Goal: Task Accomplishment & Management: Complete application form

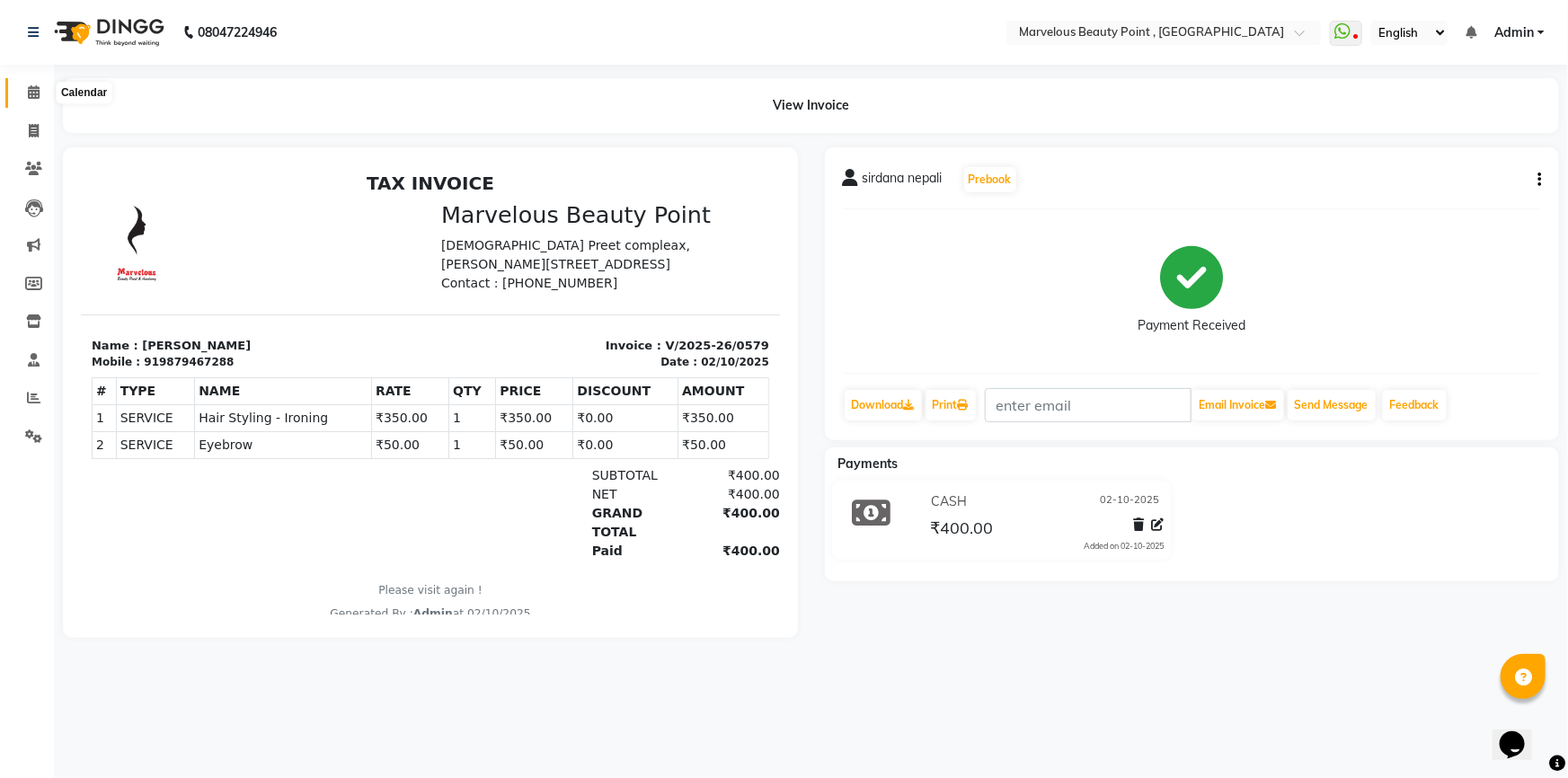
click at [22, 93] on span at bounding box center [34, 93] width 32 height 21
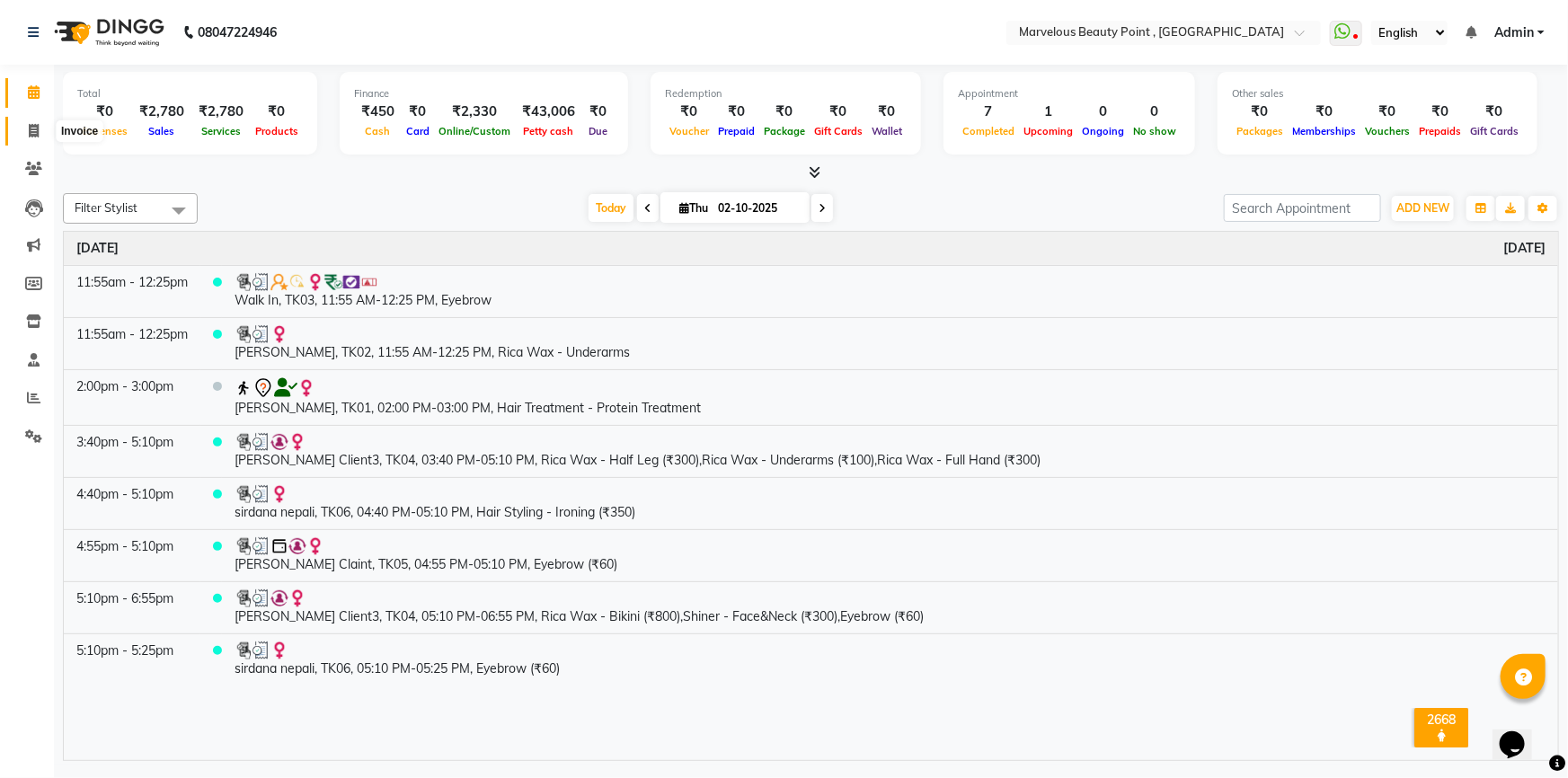
click at [29, 128] on icon at bounding box center [34, 131] width 10 height 13
select select "service"
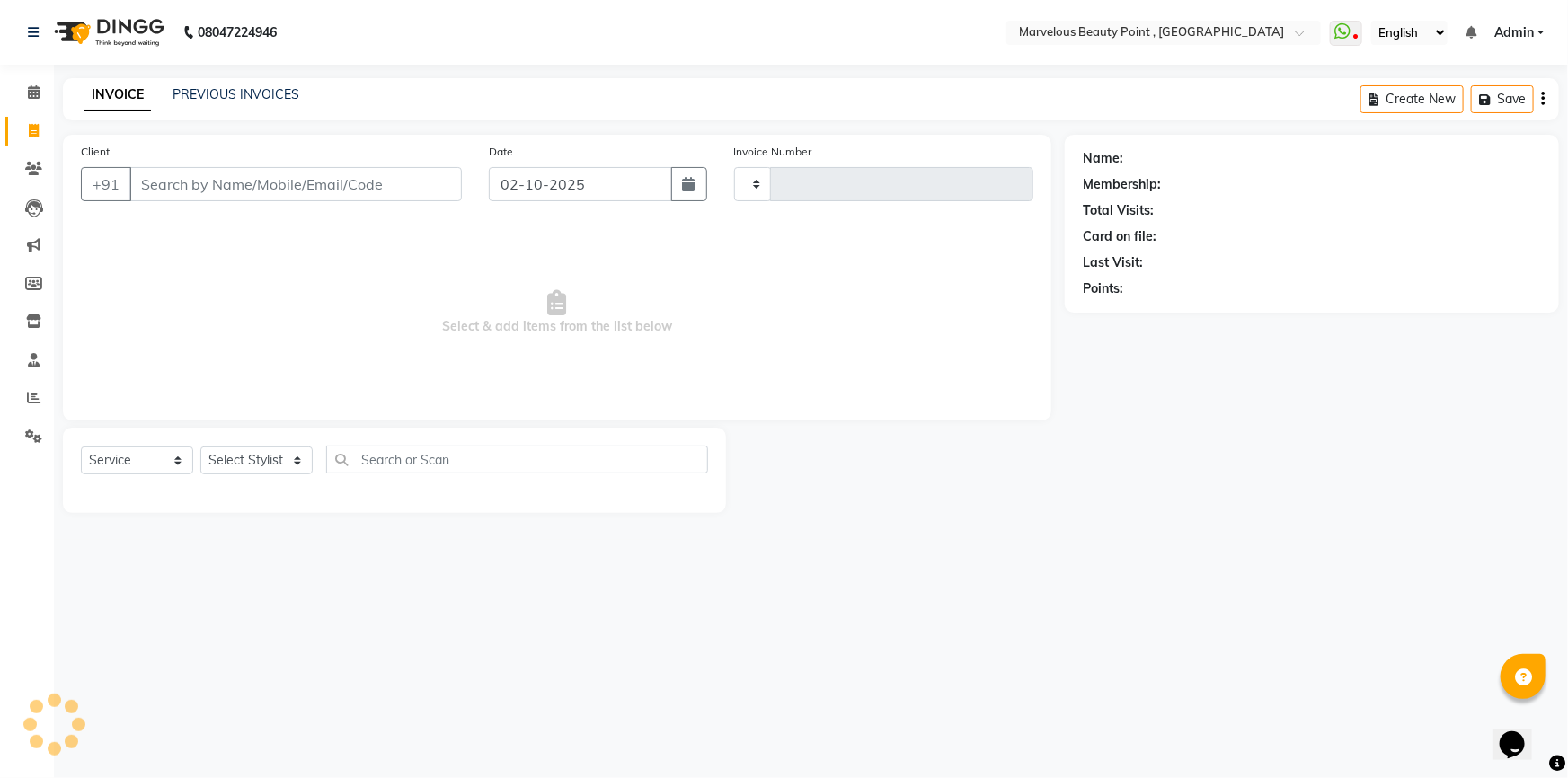
type input "0580"
select select "6391"
select select "V"
select select "48482"
click at [212, 202] on div "Client +91" at bounding box center [271, 178] width 408 height 74
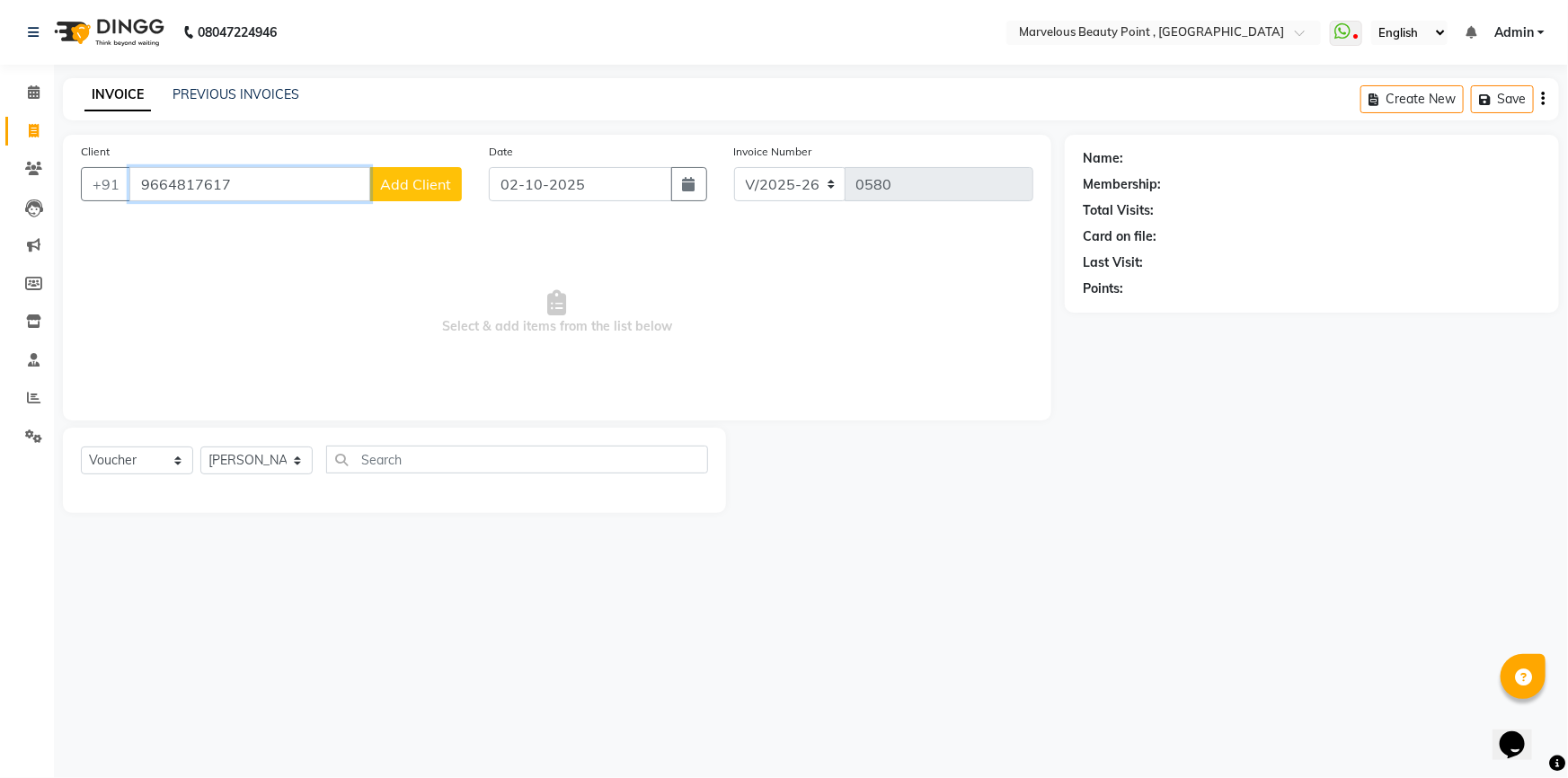
type input "9664817617"
click at [418, 178] on span "Add Client" at bounding box center [415, 184] width 71 height 18
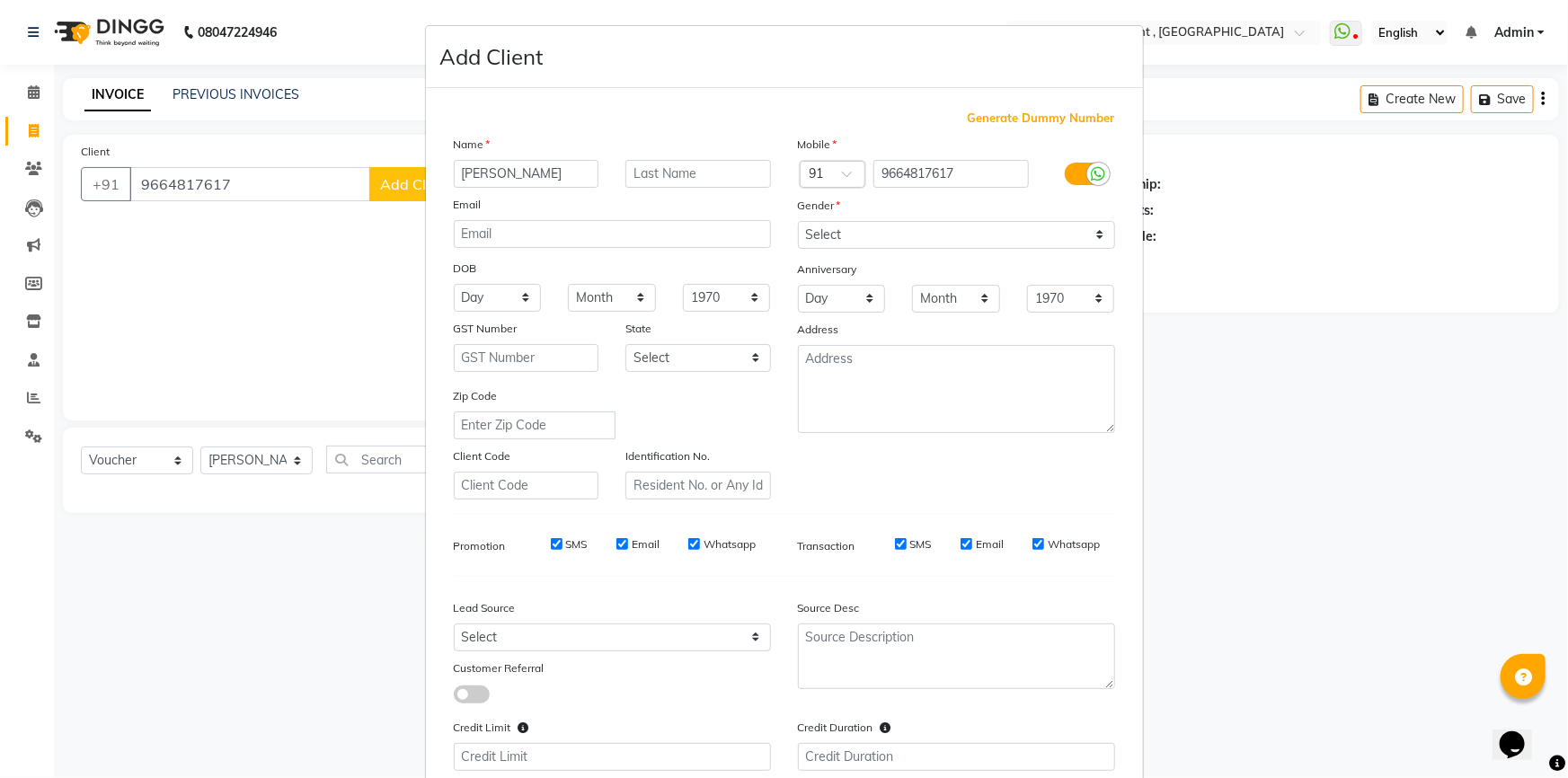
type input "[PERSON_NAME]"
click at [625, 167] on input "text" at bounding box center [698, 173] width 146 height 28
type input "[DEMOGRAPHIC_DATA]"
click at [829, 229] on select "Select [DEMOGRAPHIC_DATA] [DEMOGRAPHIC_DATA] Other Prefer Not To Say" at bounding box center [955, 234] width 317 height 28
select select "[DEMOGRAPHIC_DATA]"
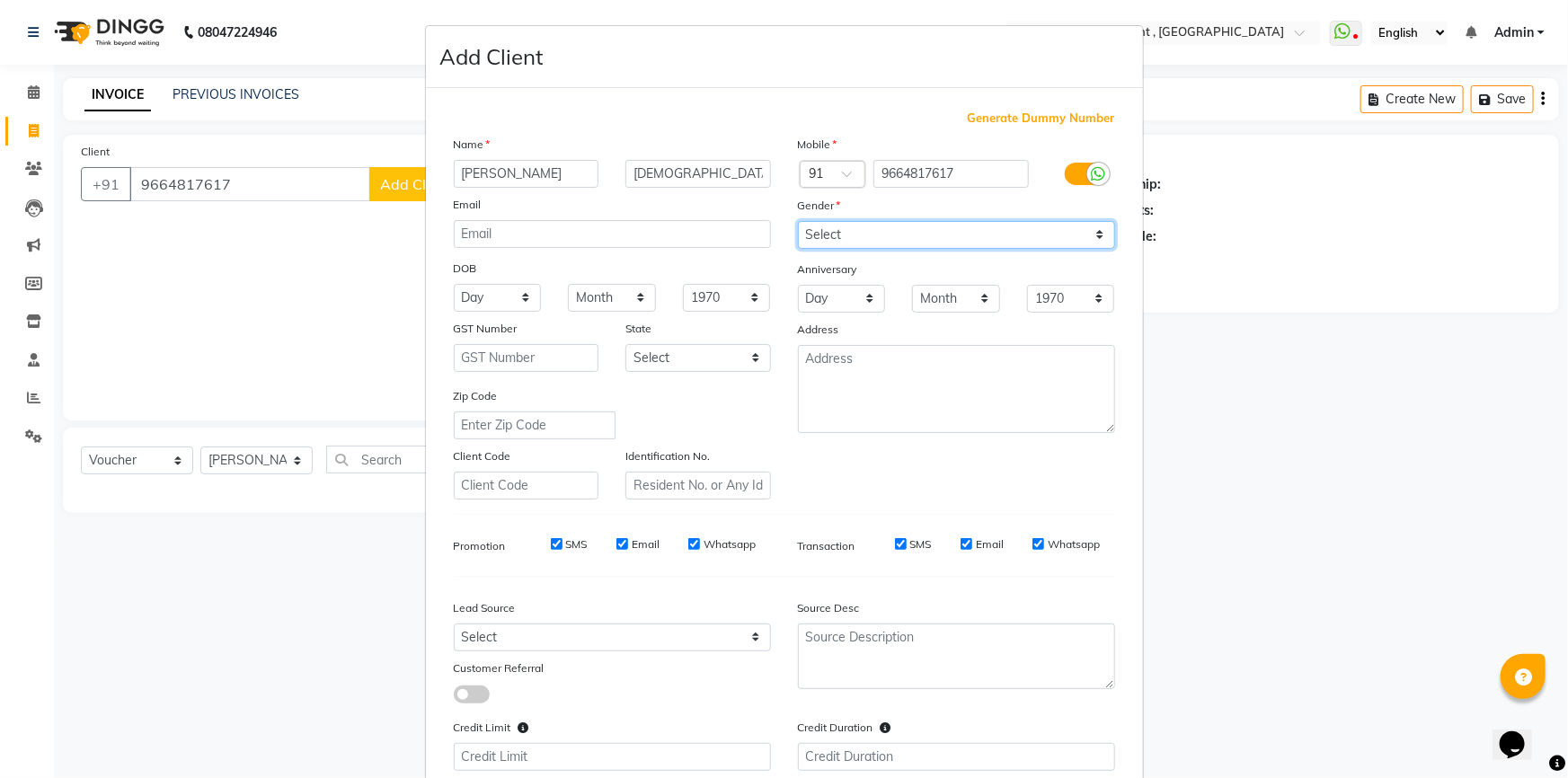
click at [797, 221] on select "Select [DEMOGRAPHIC_DATA] [DEMOGRAPHIC_DATA] Other Prefer Not To Say" at bounding box center [955, 234] width 317 height 28
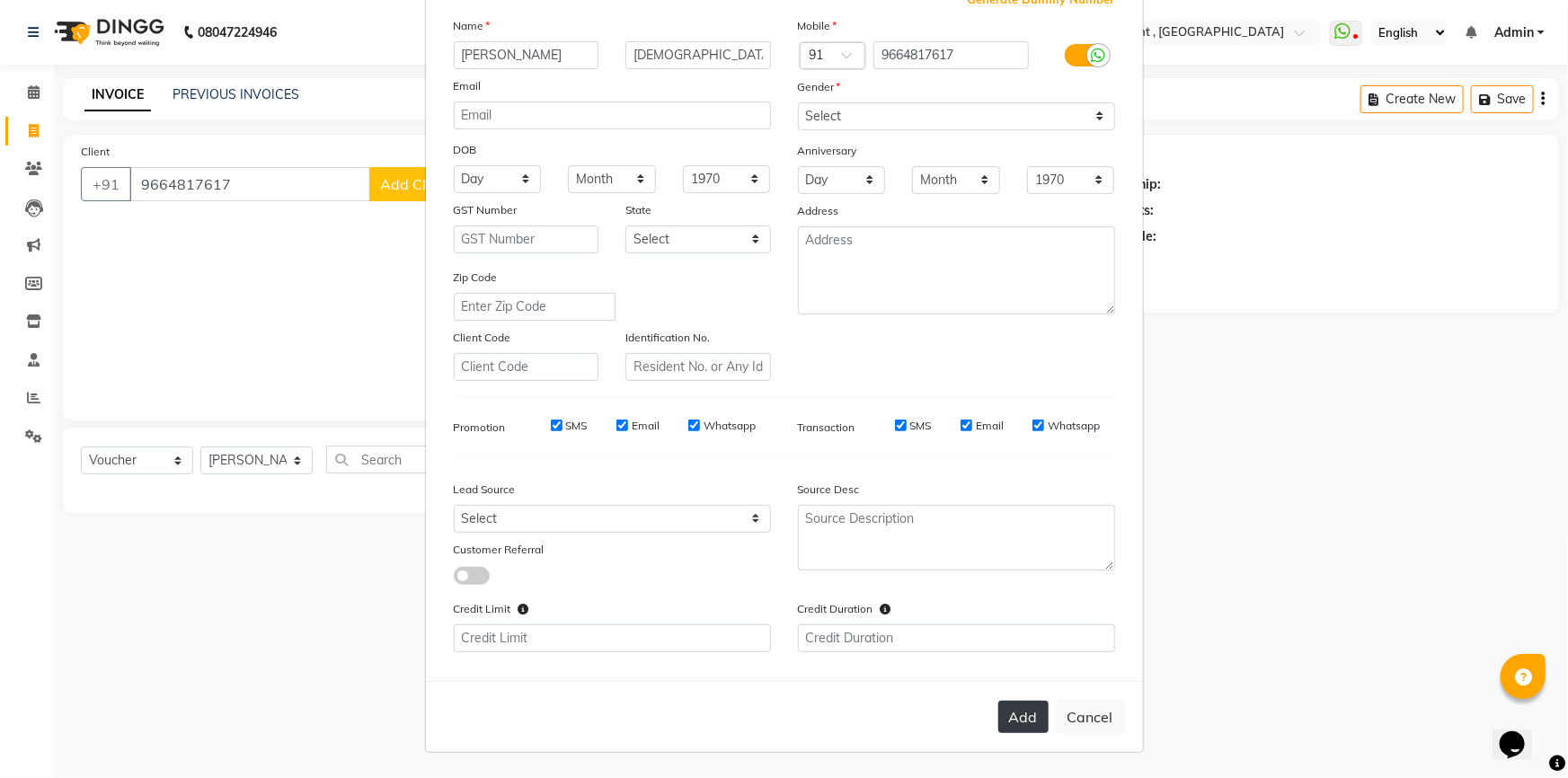
click at [1002, 722] on button "Add" at bounding box center [1023, 717] width 51 height 33
select select
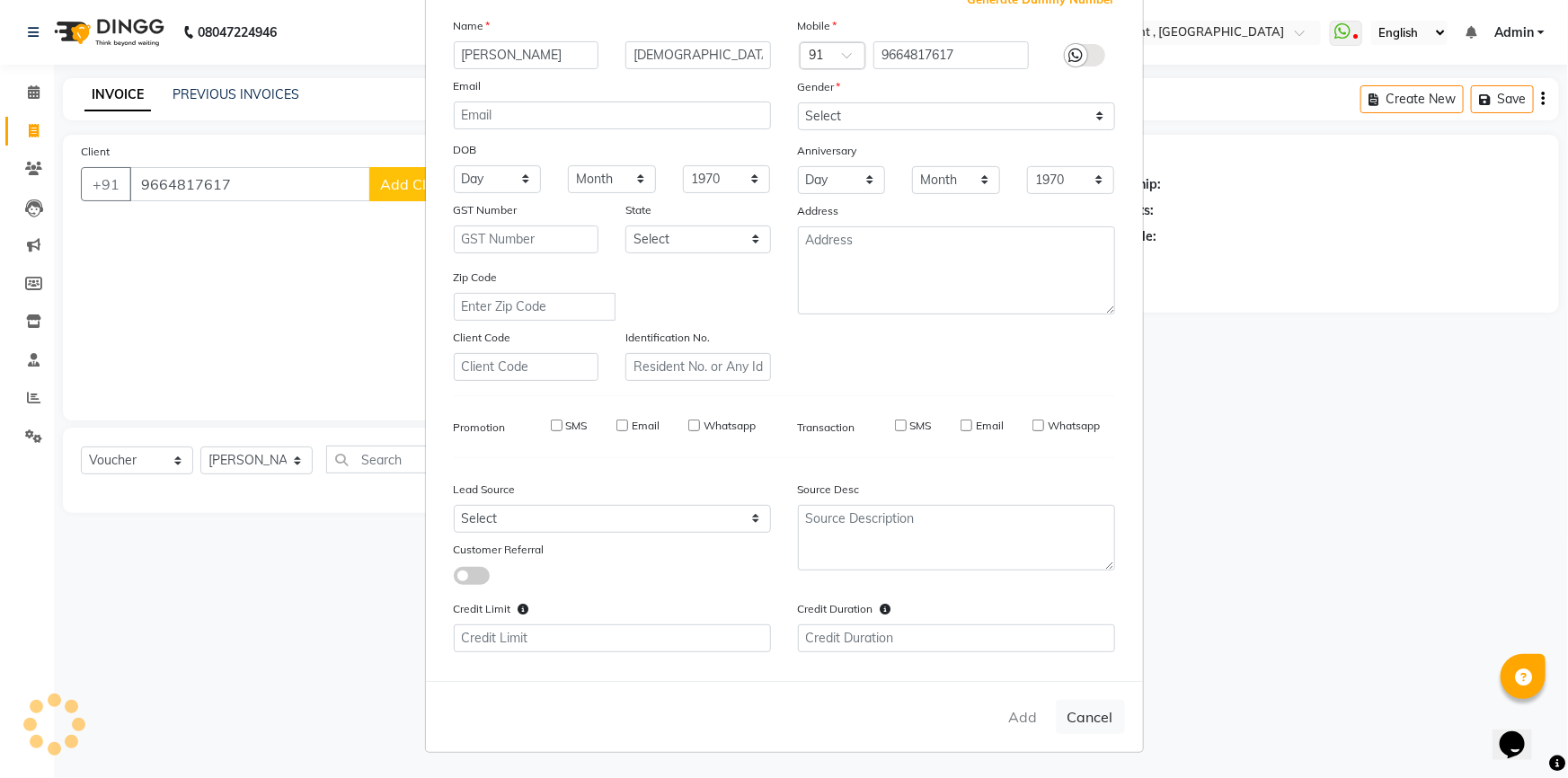
select select
checkbox input "false"
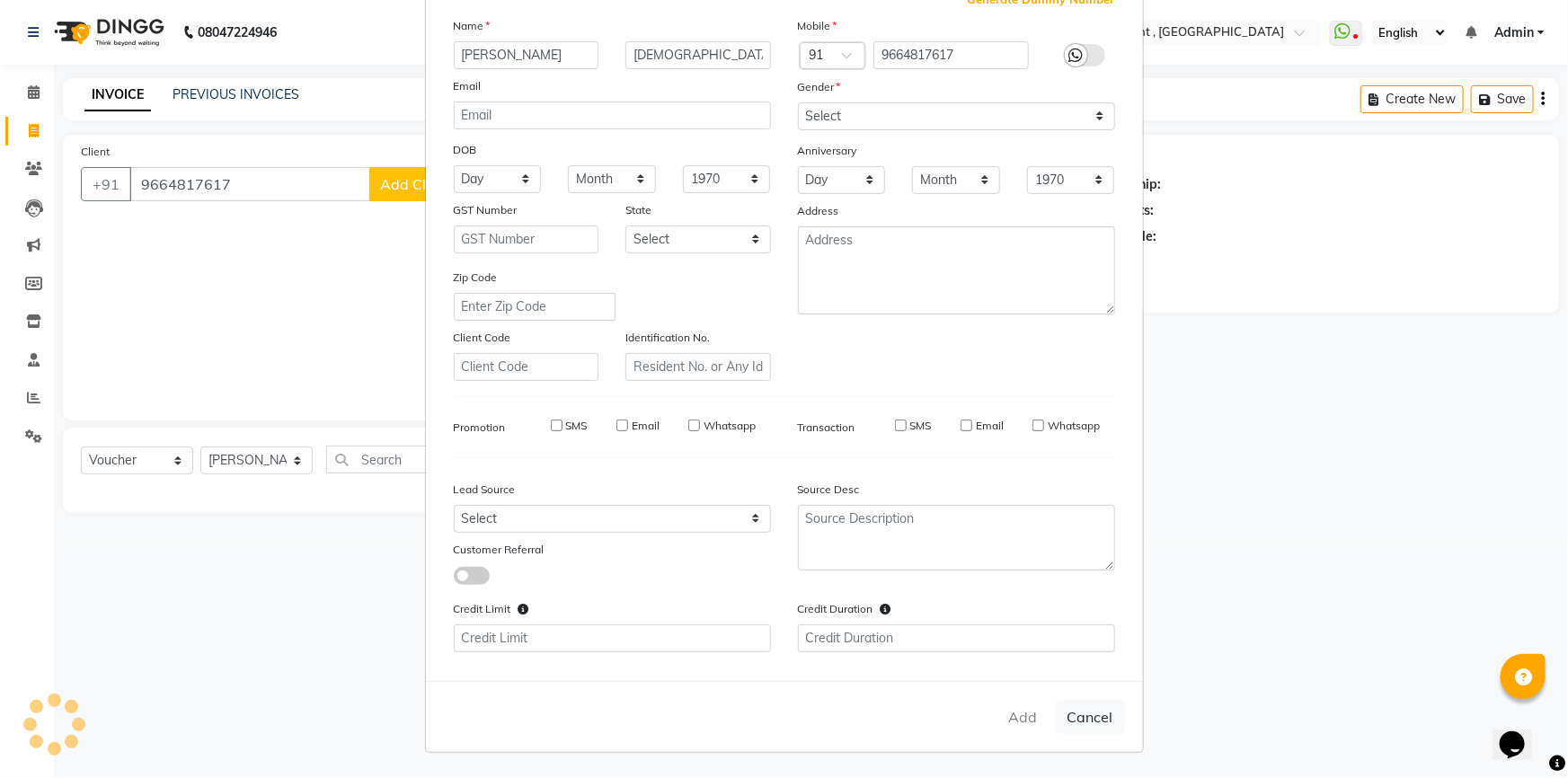
checkbox input "false"
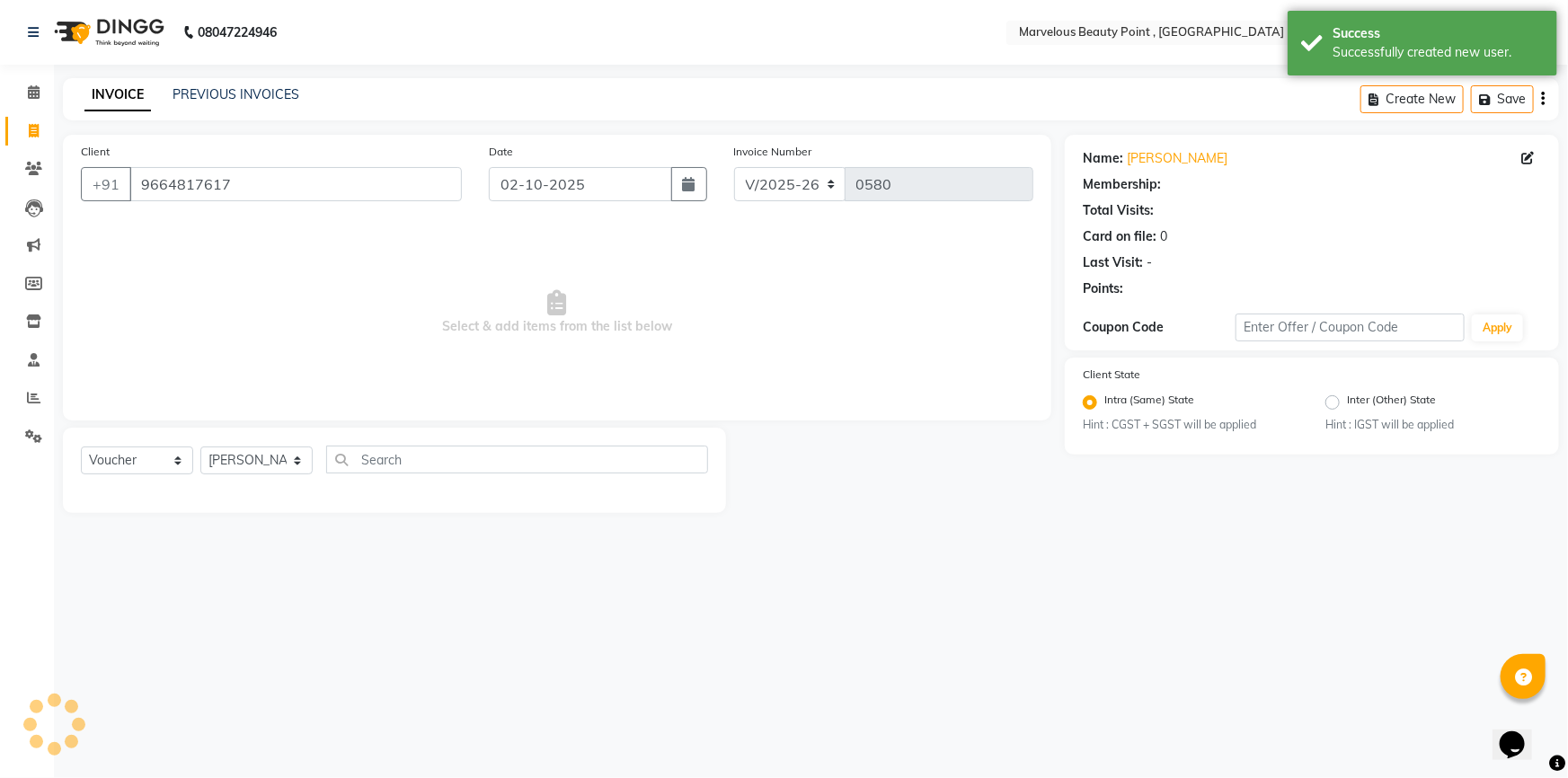
select select "1: Object"
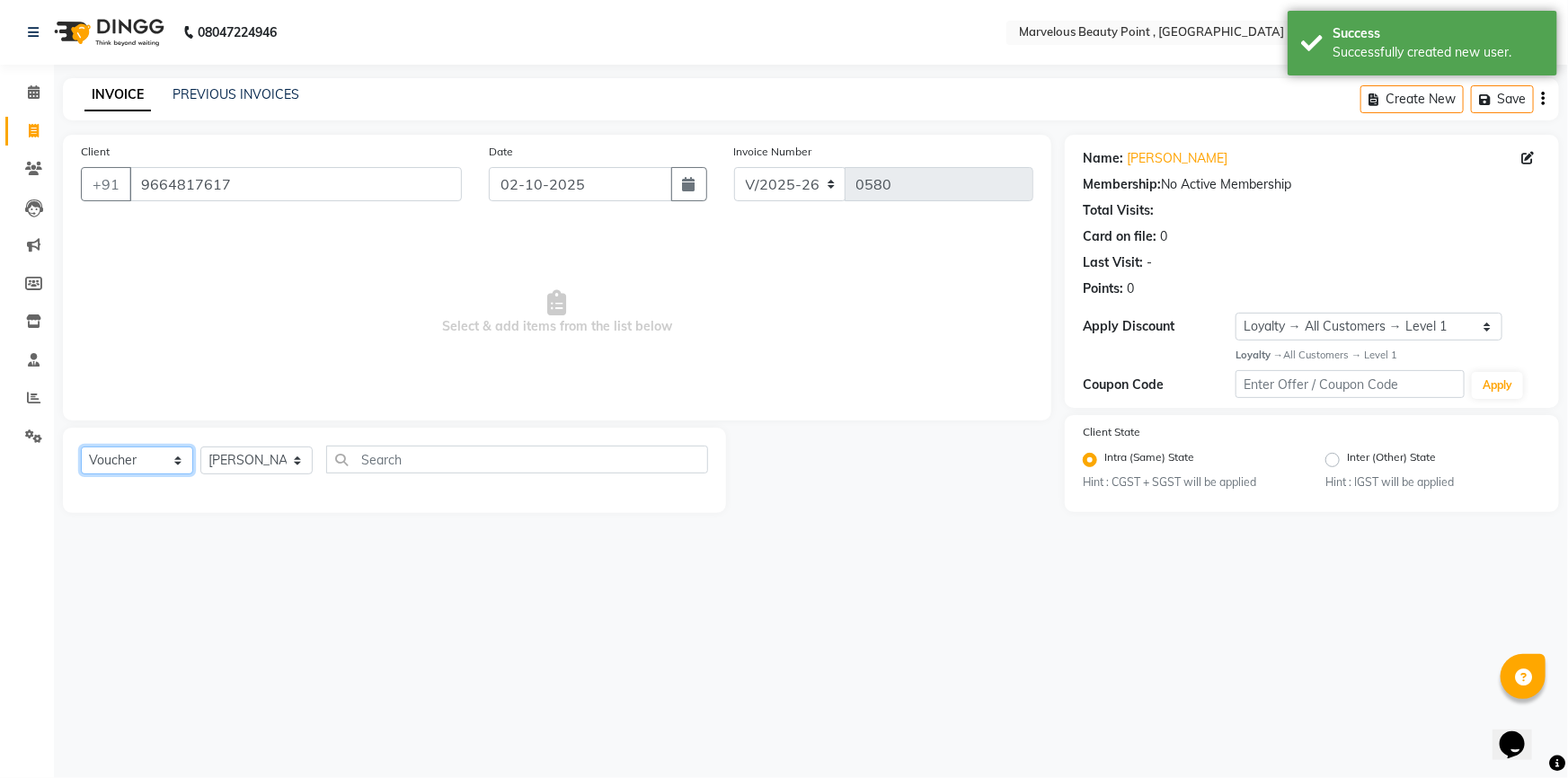
click at [167, 466] on select "Select Service Product Membership Package Voucher Prepaid Gift Card" at bounding box center [136, 459] width 112 height 28
select select "service"
click at [80, 446] on select "Select Service Product Membership Package Voucher Prepaid Gift Card" at bounding box center [136, 459] width 112 height 28
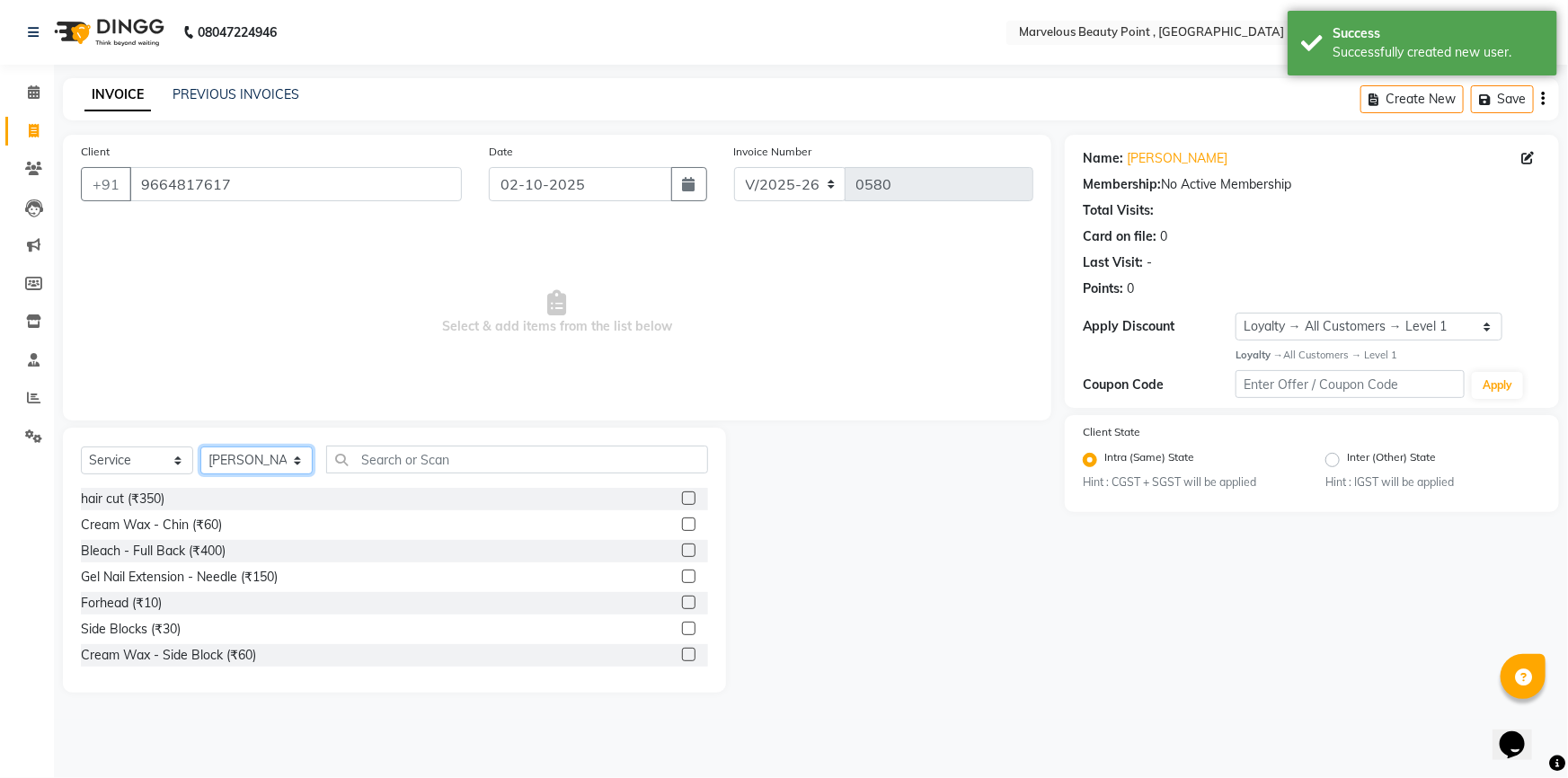
click at [277, 466] on select "Select Stylist [PERSON_NAME] [PERSON_NAME] [PERSON_NAME]" at bounding box center [256, 459] width 112 height 28
select select "66154"
click at [200, 446] on select "Select Stylist [PERSON_NAME] [PERSON_NAME] [PERSON_NAME]" at bounding box center [256, 459] width 112 height 28
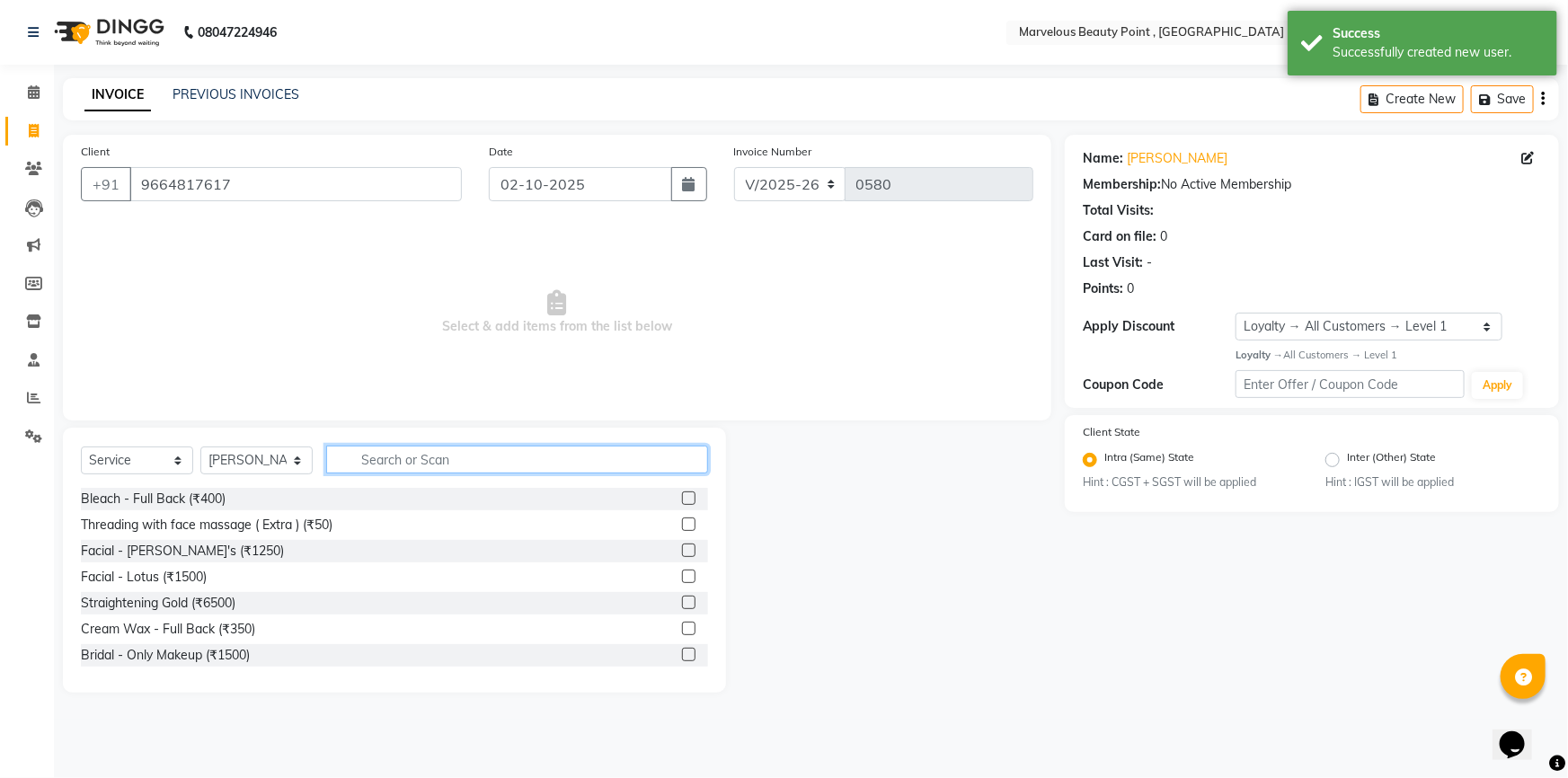
click at [371, 467] on input "text" at bounding box center [517, 459] width 382 height 28
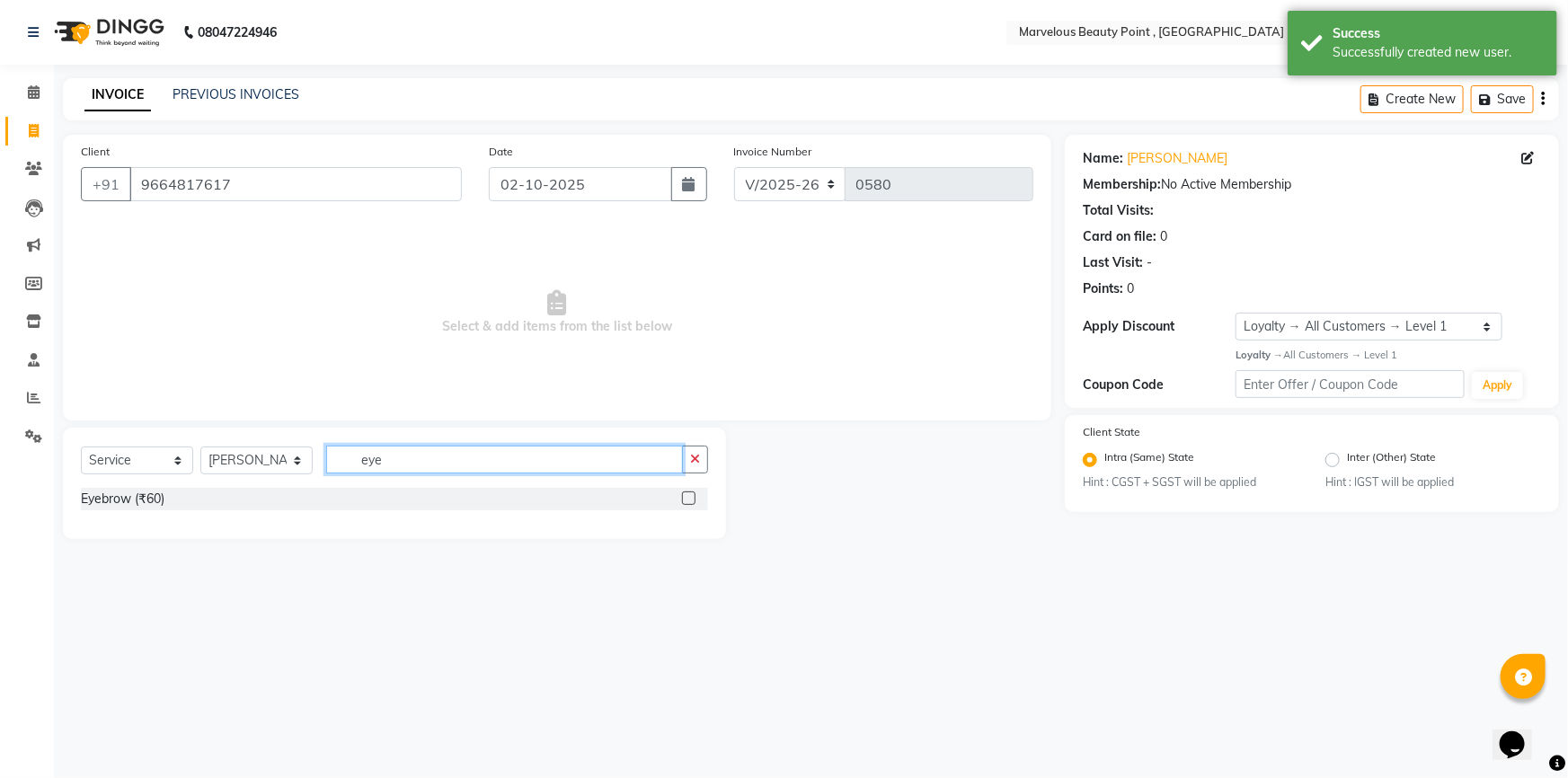
type input "eye"
click at [688, 500] on label at bounding box center [688, 498] width 13 height 13
click at [688, 500] on input "checkbox" at bounding box center [687, 499] width 11 height 11
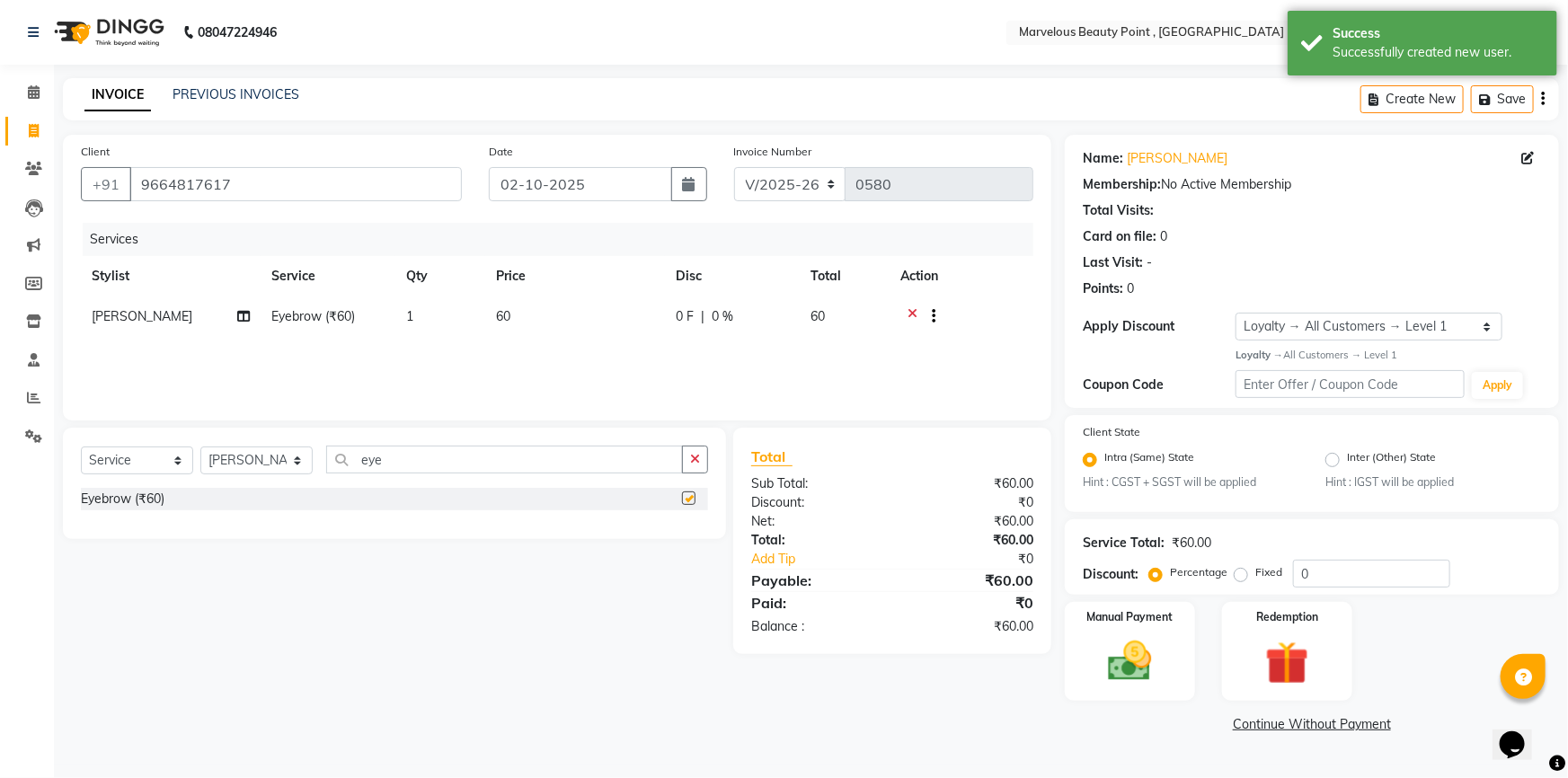
checkbox input "false"
click at [395, 460] on input "eye" at bounding box center [504, 459] width 357 height 28
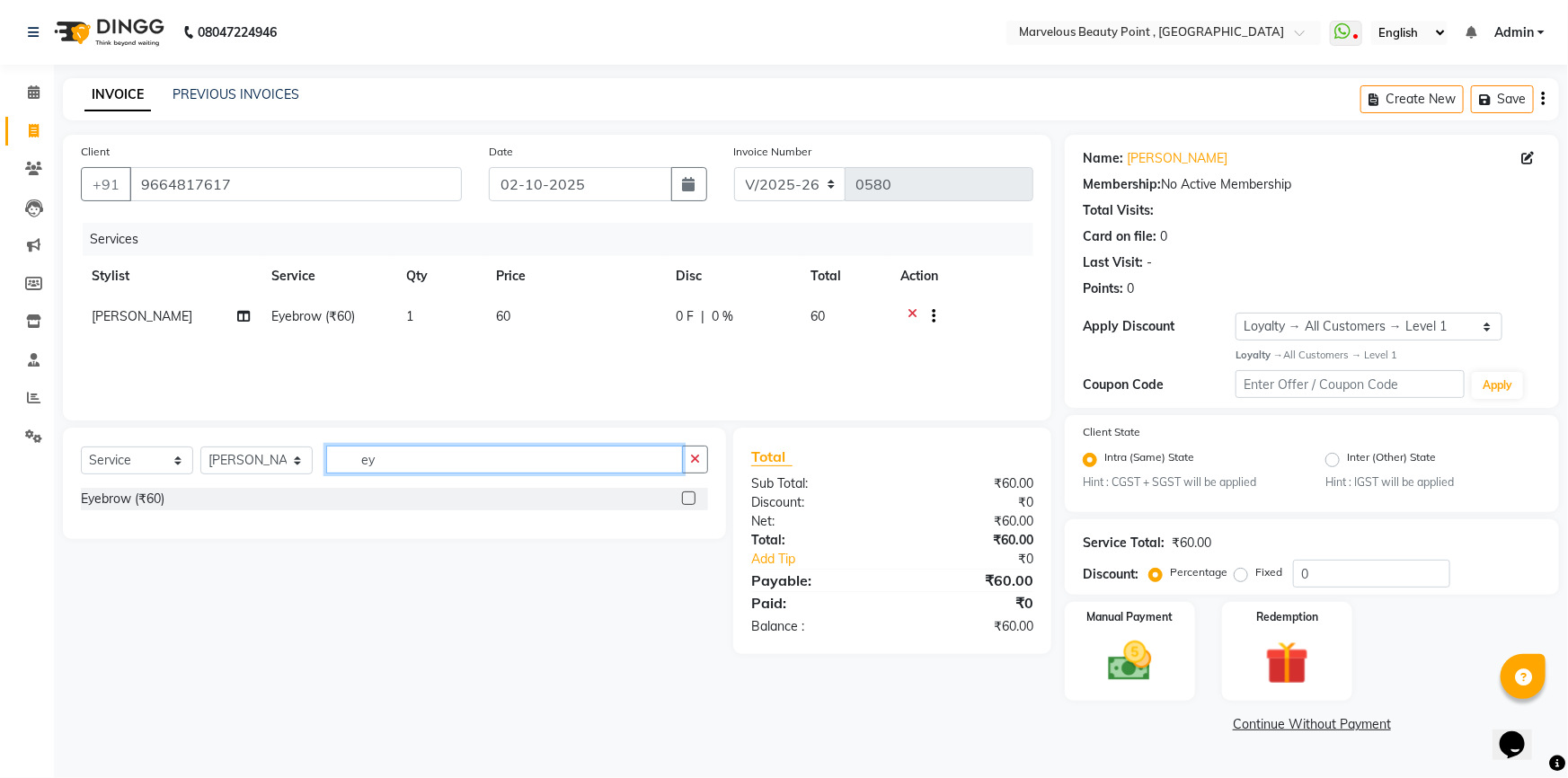
type input "e"
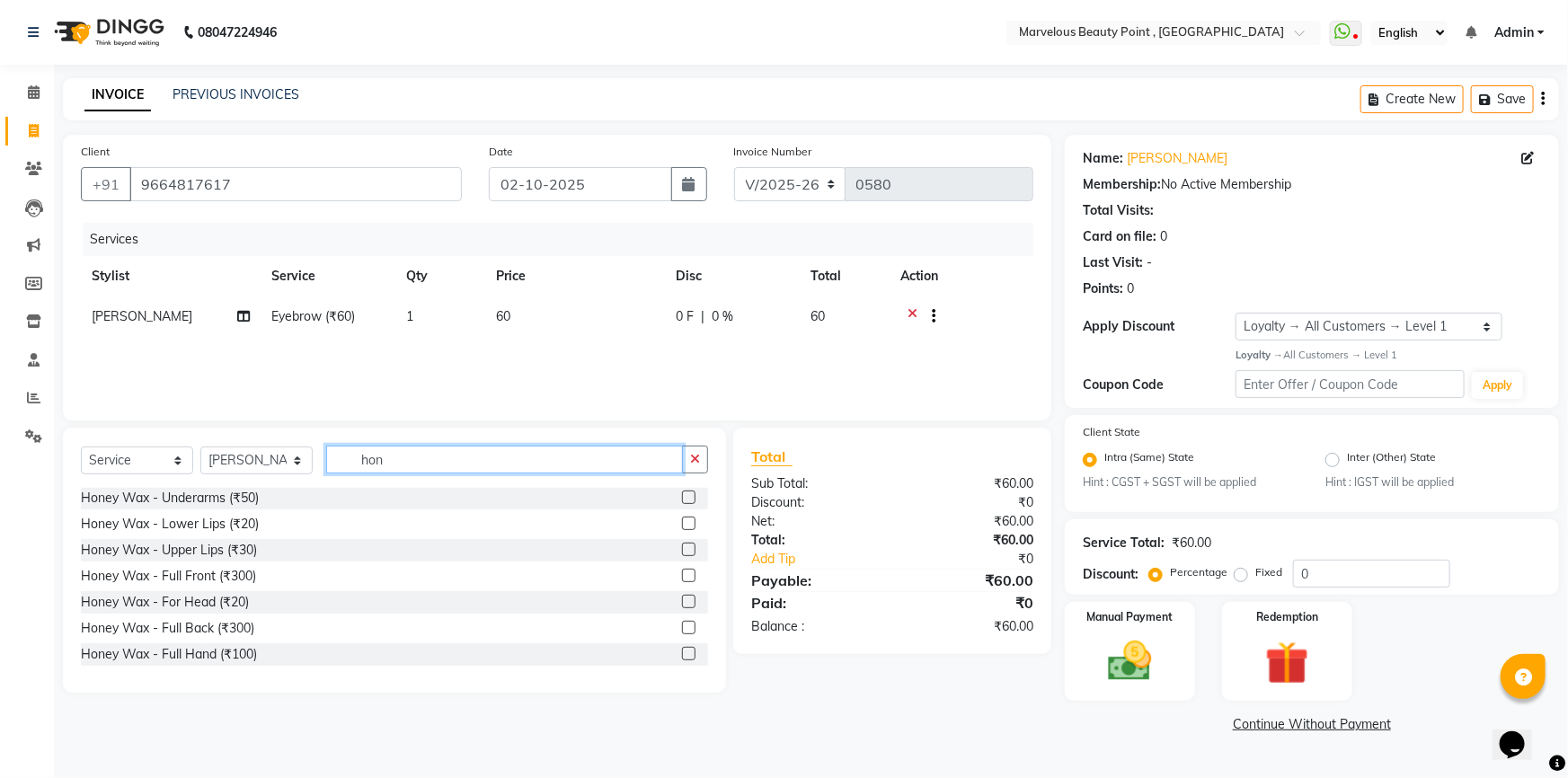
scroll to position [80, 0]
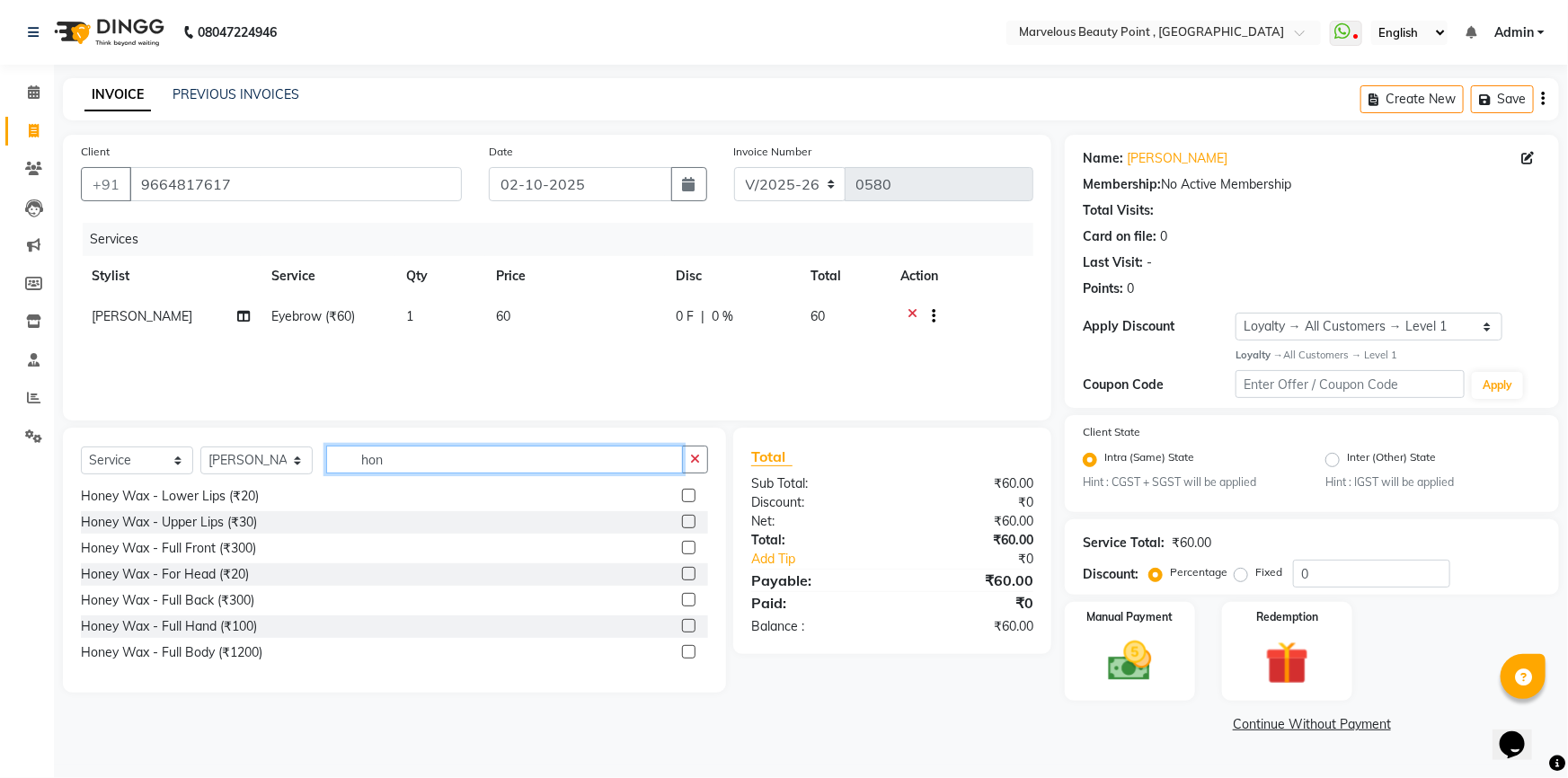
type input "hon"
click at [683, 622] on label at bounding box center [688, 626] width 13 height 13
click at [683, 622] on input "checkbox" at bounding box center [687, 627] width 11 height 11
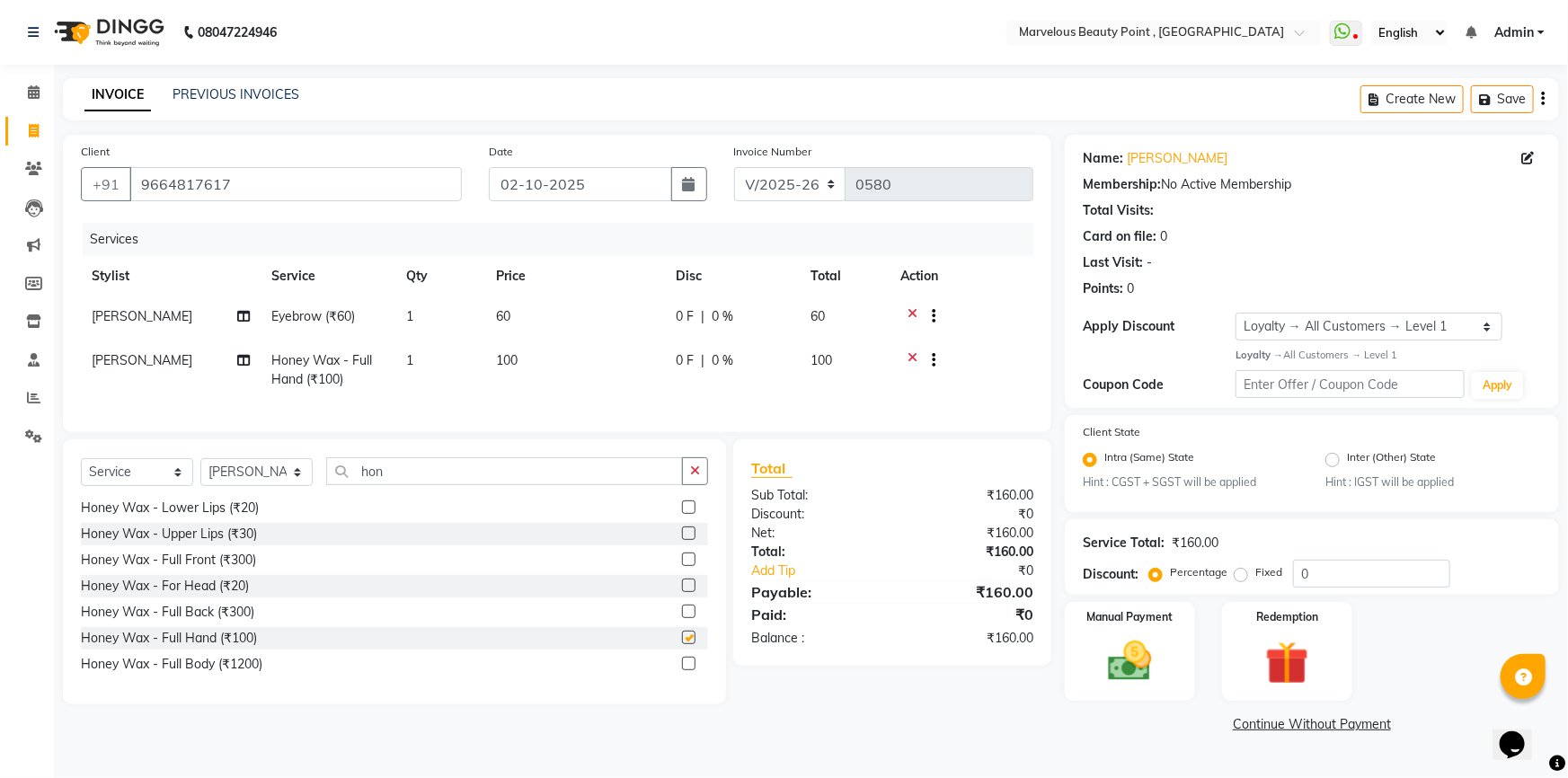
checkbox input "false"
click at [416, 485] on input "hon" at bounding box center [504, 471] width 357 height 28
type input "h"
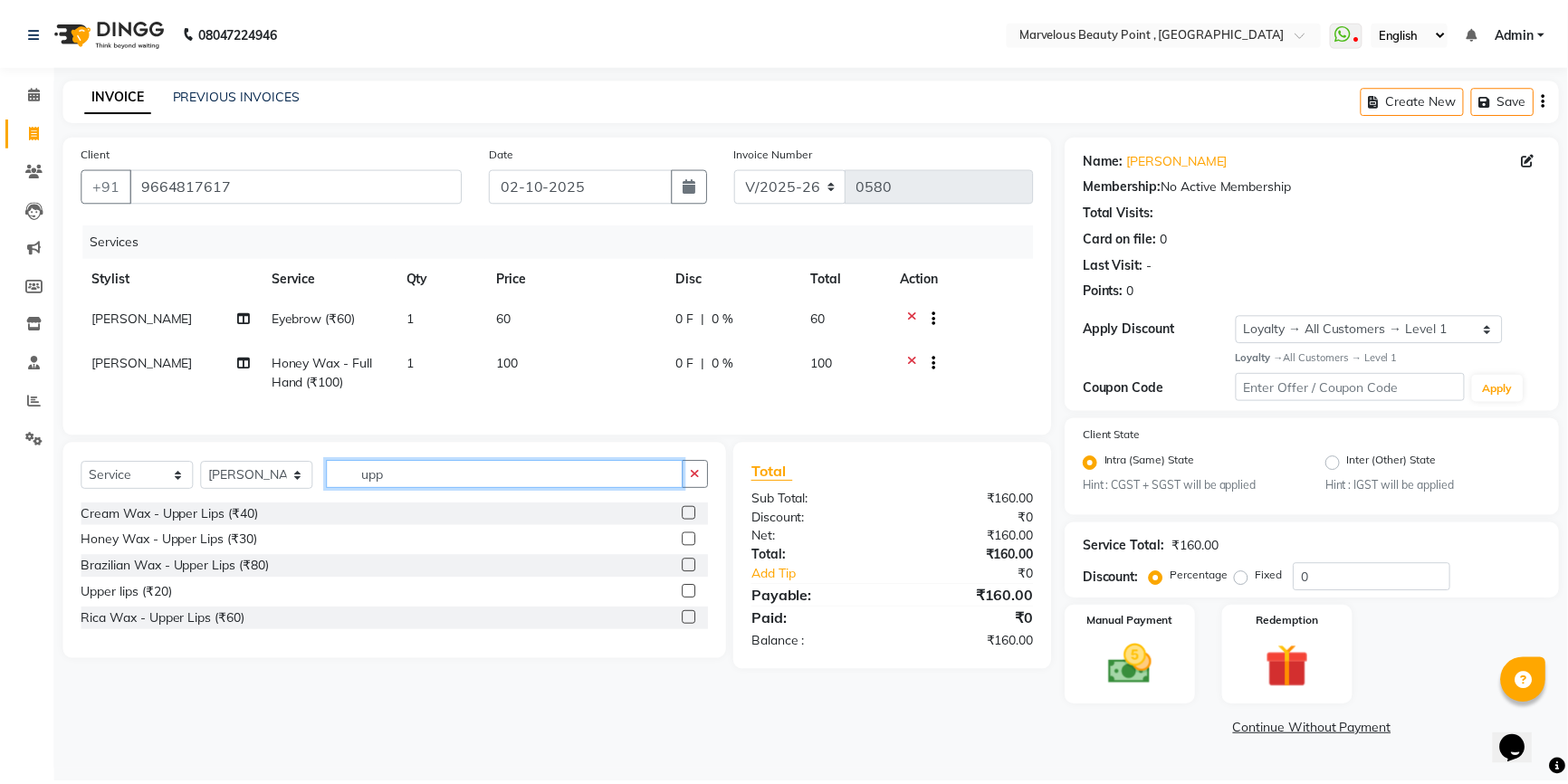
scroll to position [0, 0]
type input "upp"
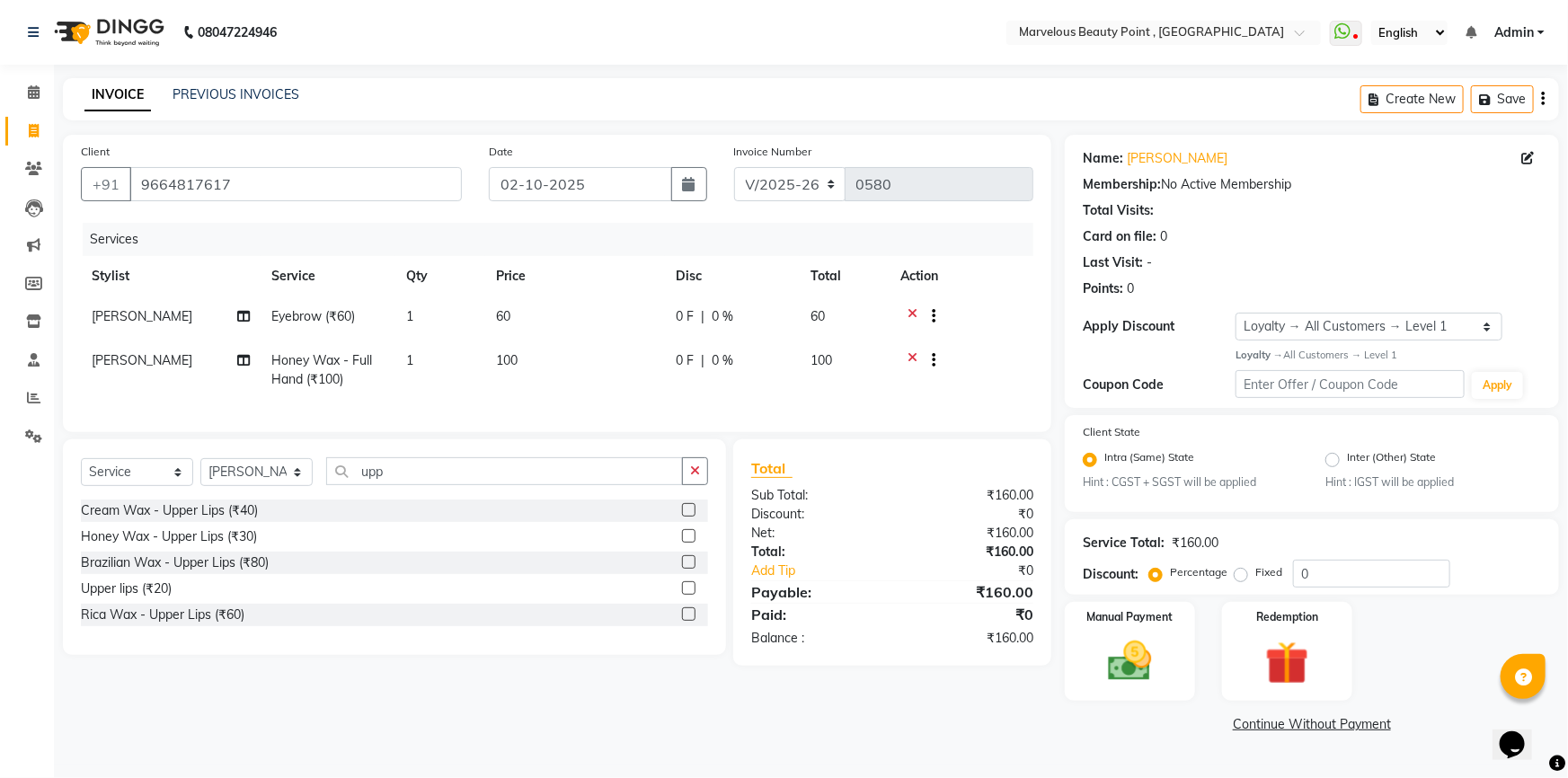
click at [688, 594] on label at bounding box center [688, 588] width 13 height 13
click at [688, 594] on input "checkbox" at bounding box center [687, 589] width 11 height 11
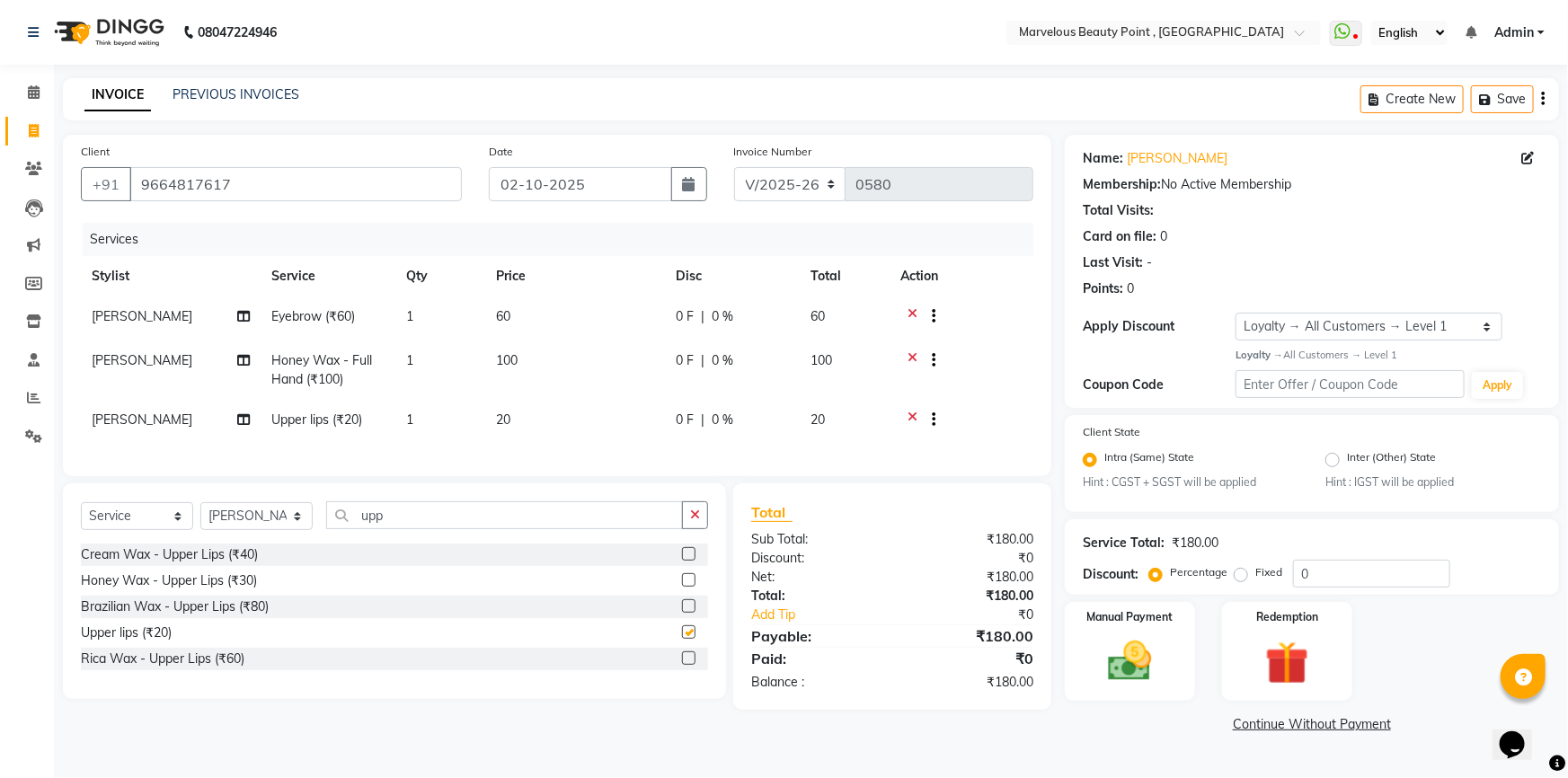
checkbox input "false"
click at [241, 361] on icon at bounding box center [243, 360] width 12 height 12
select select "66154"
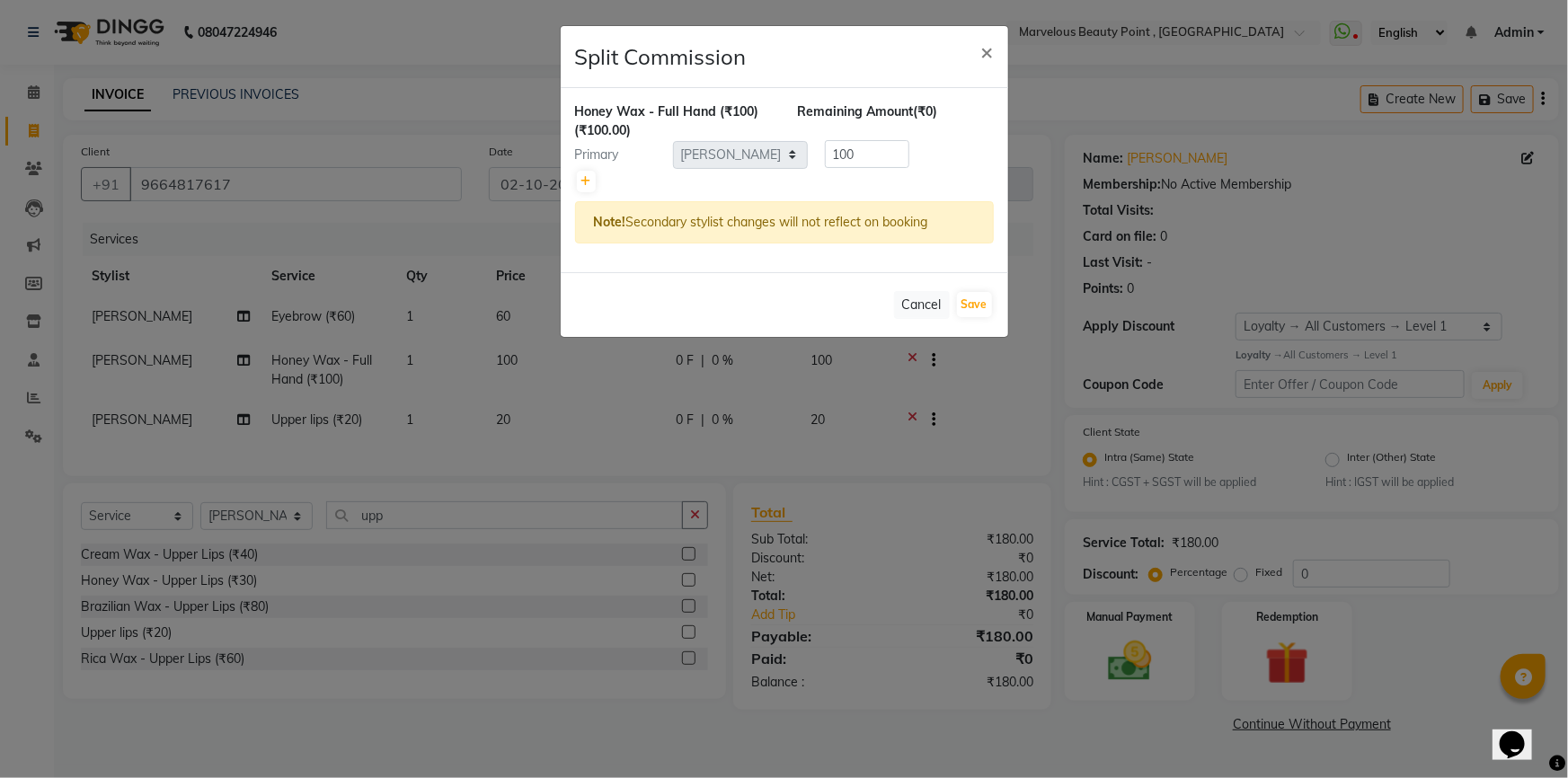
click at [661, 473] on ngb-modal-window "Split Commission × Honey Wax - Full Hand (₹100) (₹100.00) Remaining Amount (₹0)…" at bounding box center [784, 389] width 1568 height 778
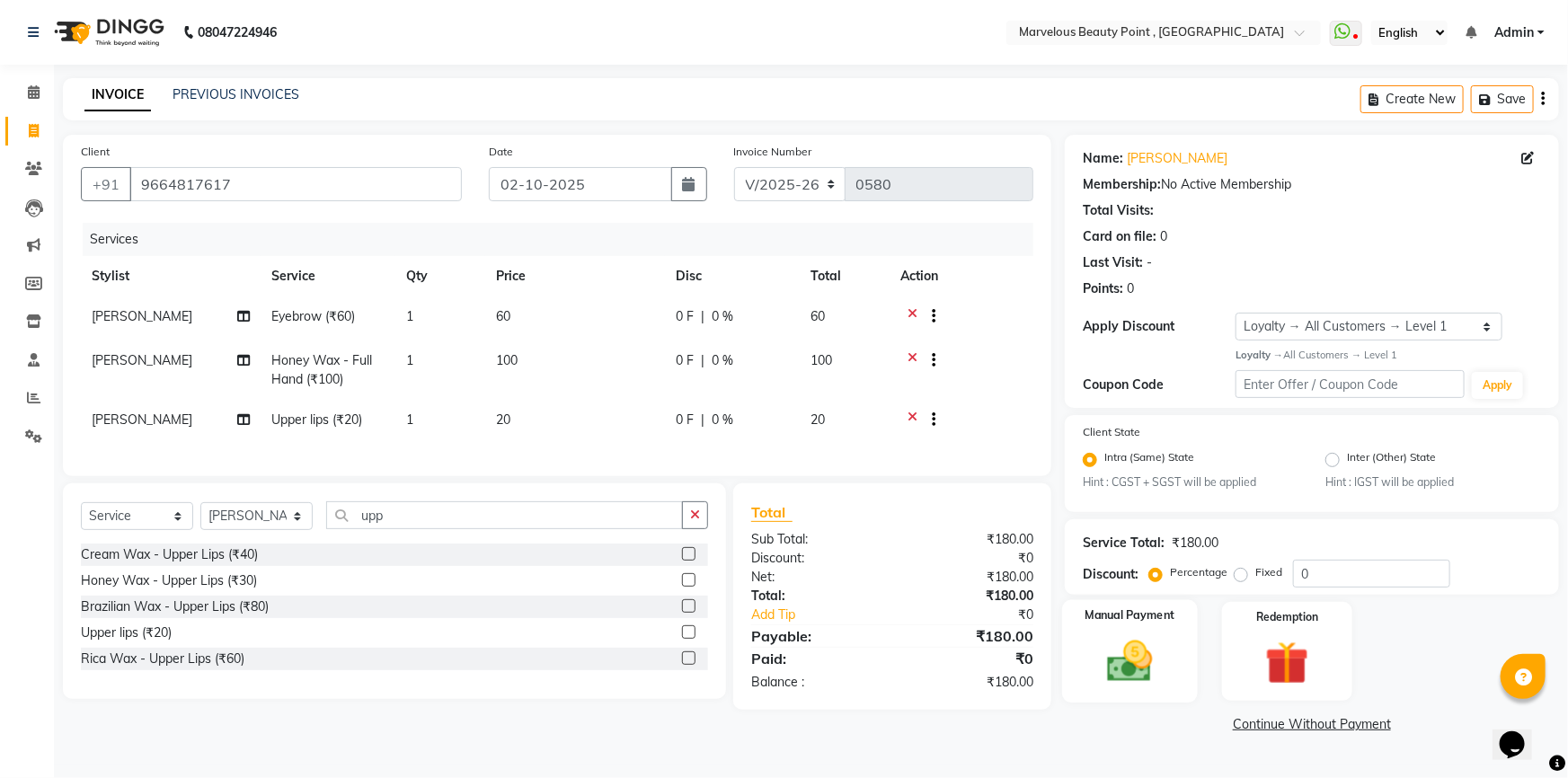
click at [1132, 660] on img at bounding box center [1130, 661] width 74 height 52
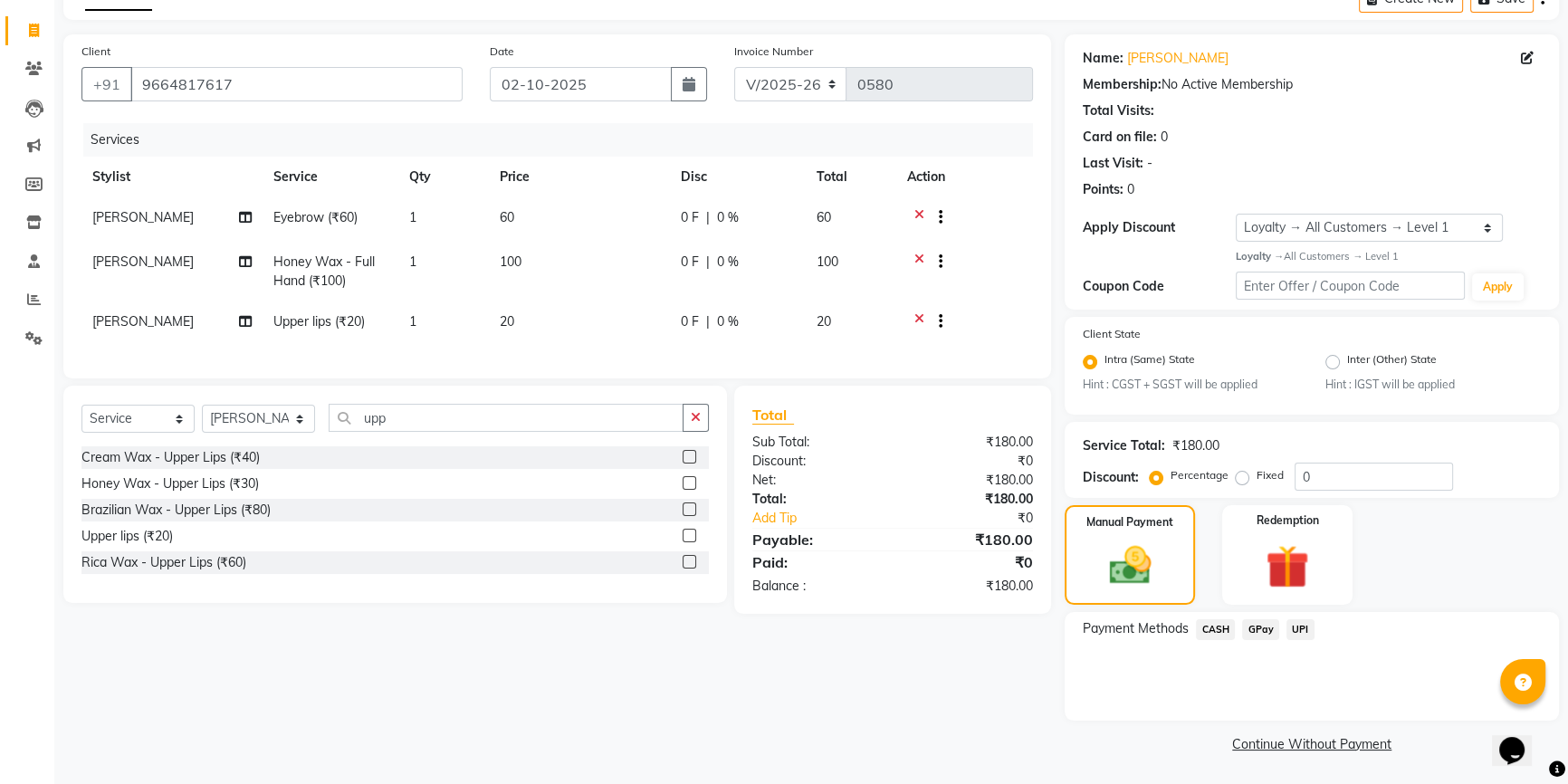
scroll to position [102, 0]
click at [1213, 632] on span "CASH" at bounding box center [1215, 629] width 39 height 21
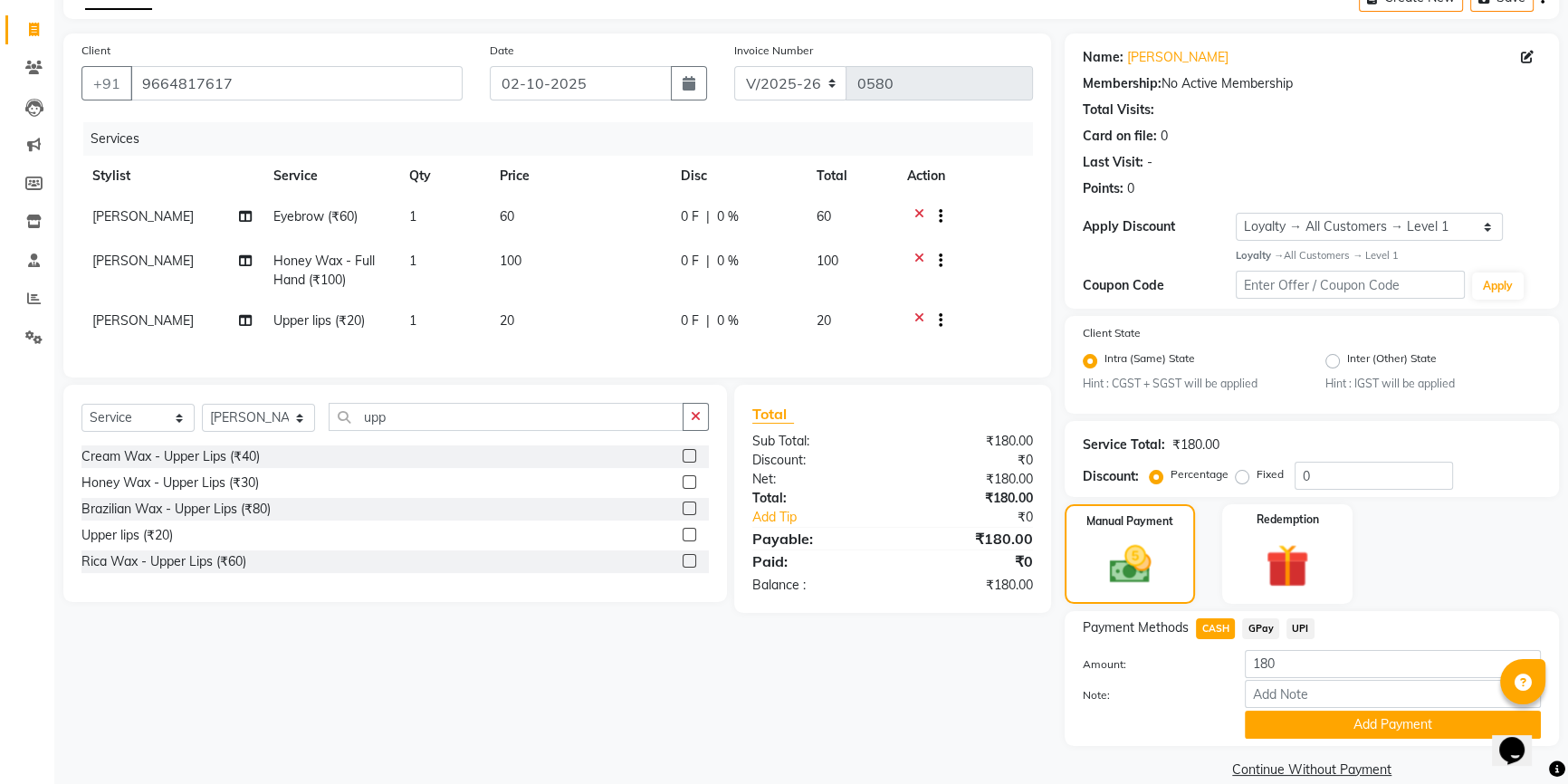
scroll to position [128, 0]
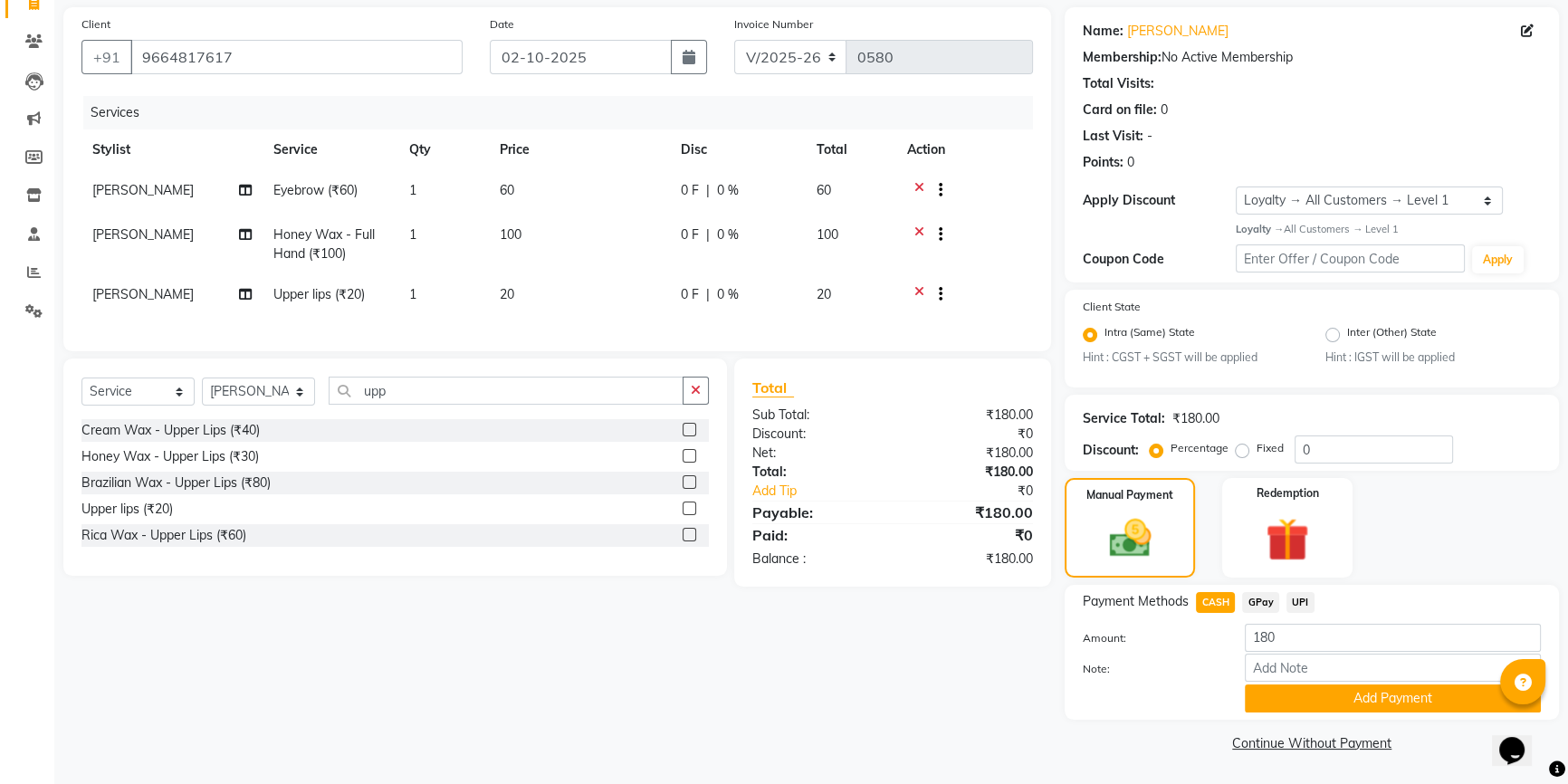
click at [1303, 607] on span "UPI" at bounding box center [1300, 603] width 28 height 21
click at [1322, 698] on button "Add Payment" at bounding box center [1392, 698] width 296 height 28
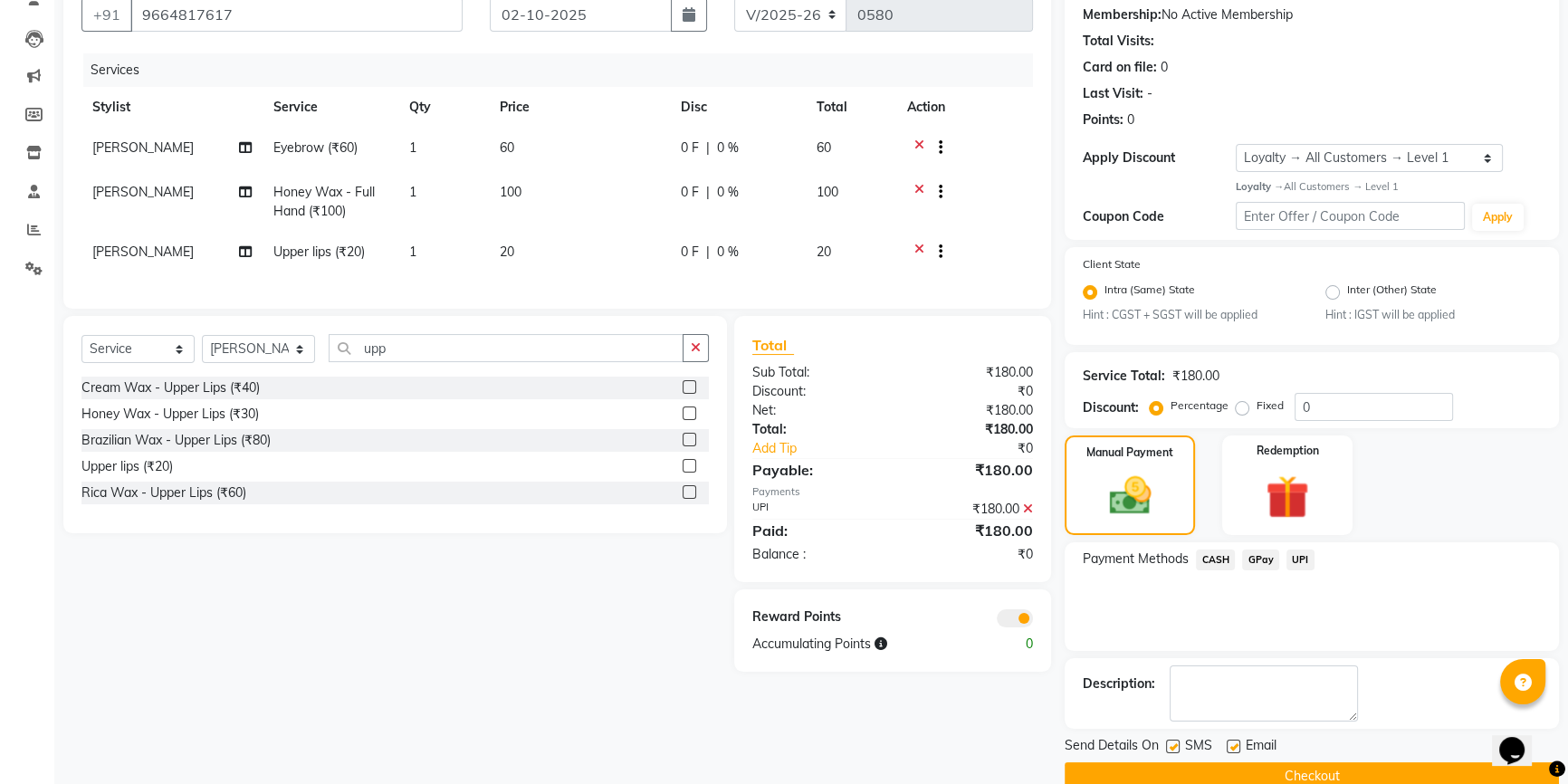
scroll to position [204, 0]
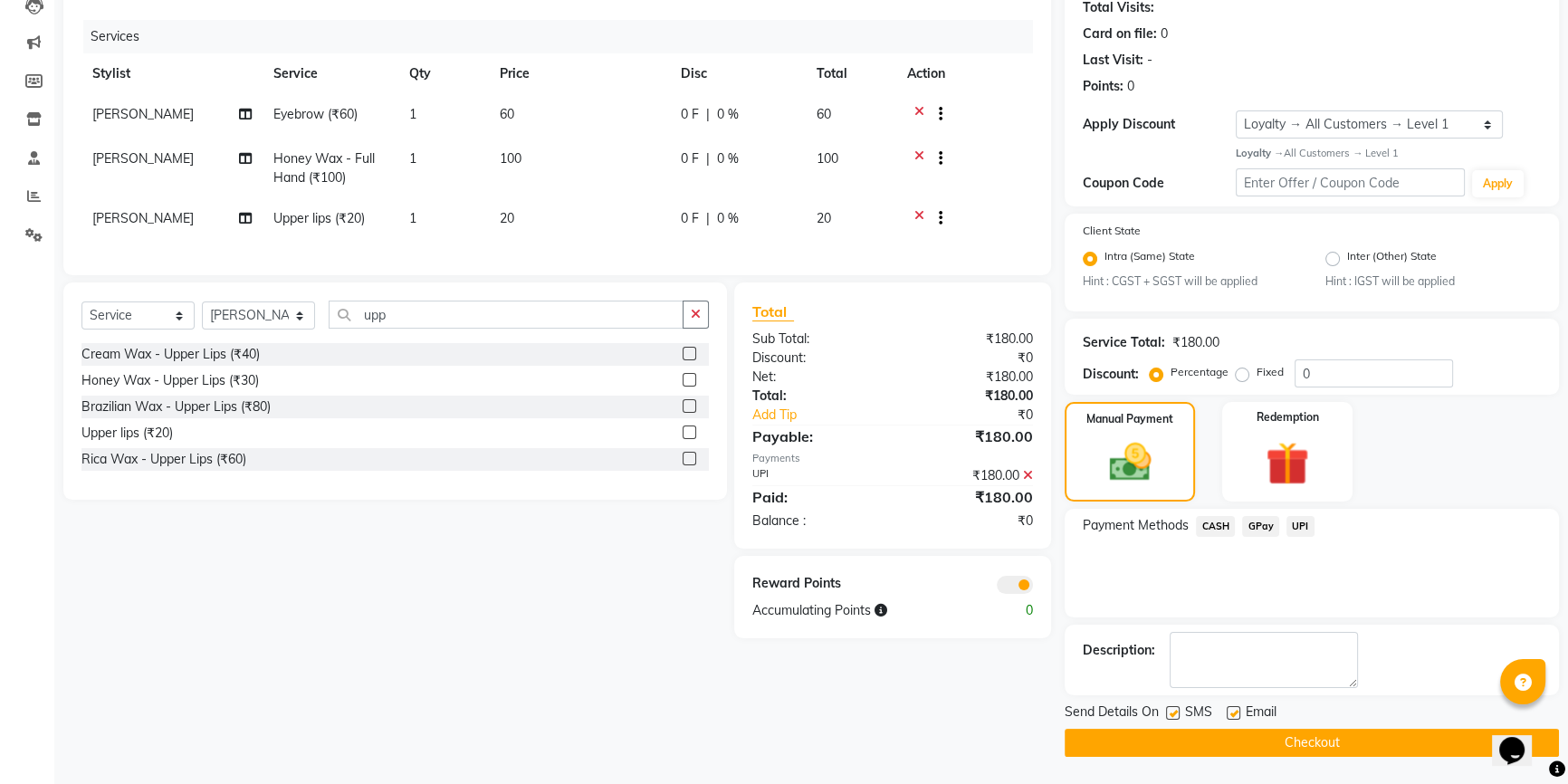
click at [1006, 594] on span at bounding box center [1014, 584] width 37 height 18
click at [1033, 587] on input "checkbox" at bounding box center [1033, 587] width 0 height 0
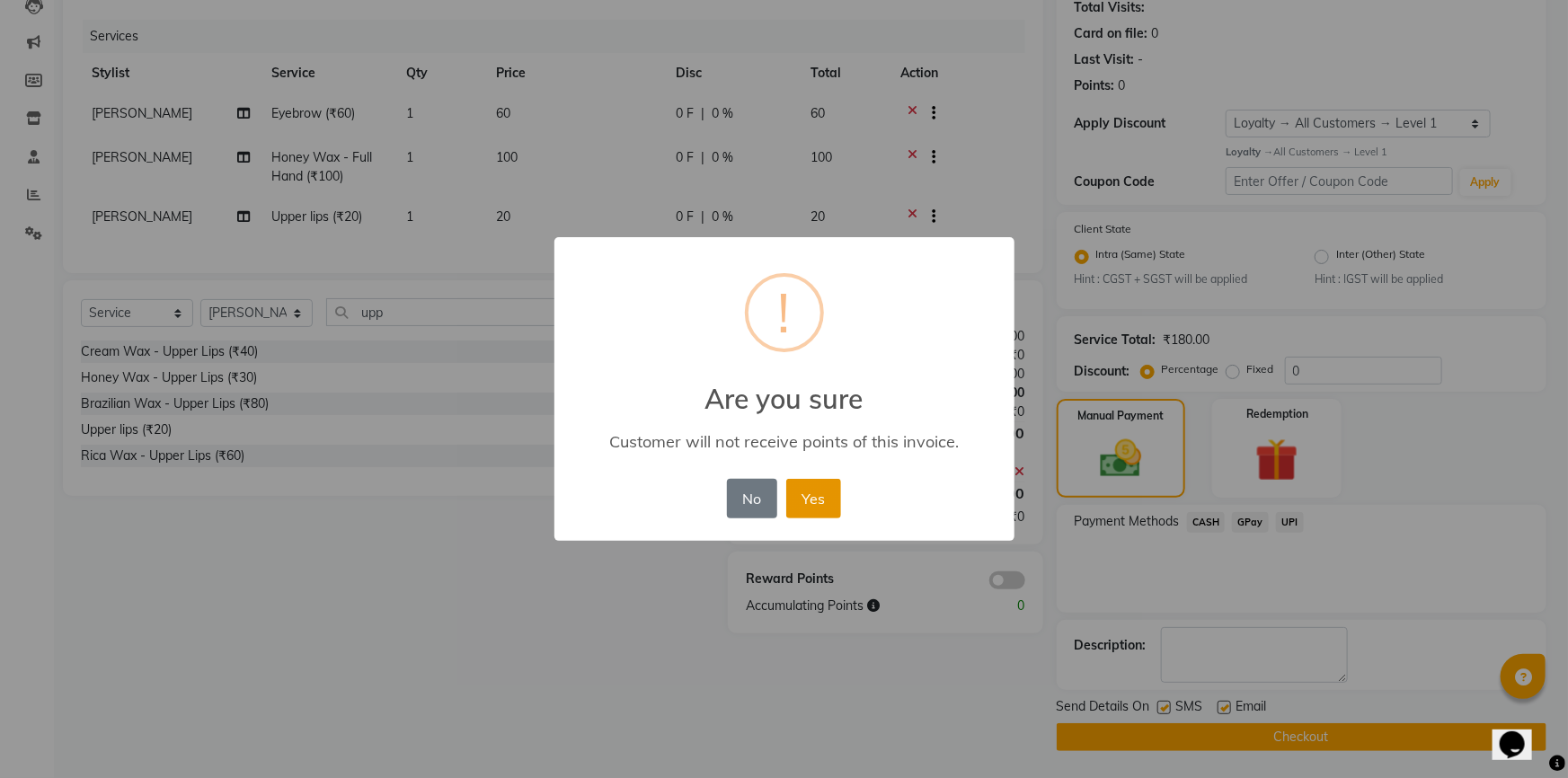
click at [802, 493] on button "Yes" at bounding box center [813, 498] width 55 height 39
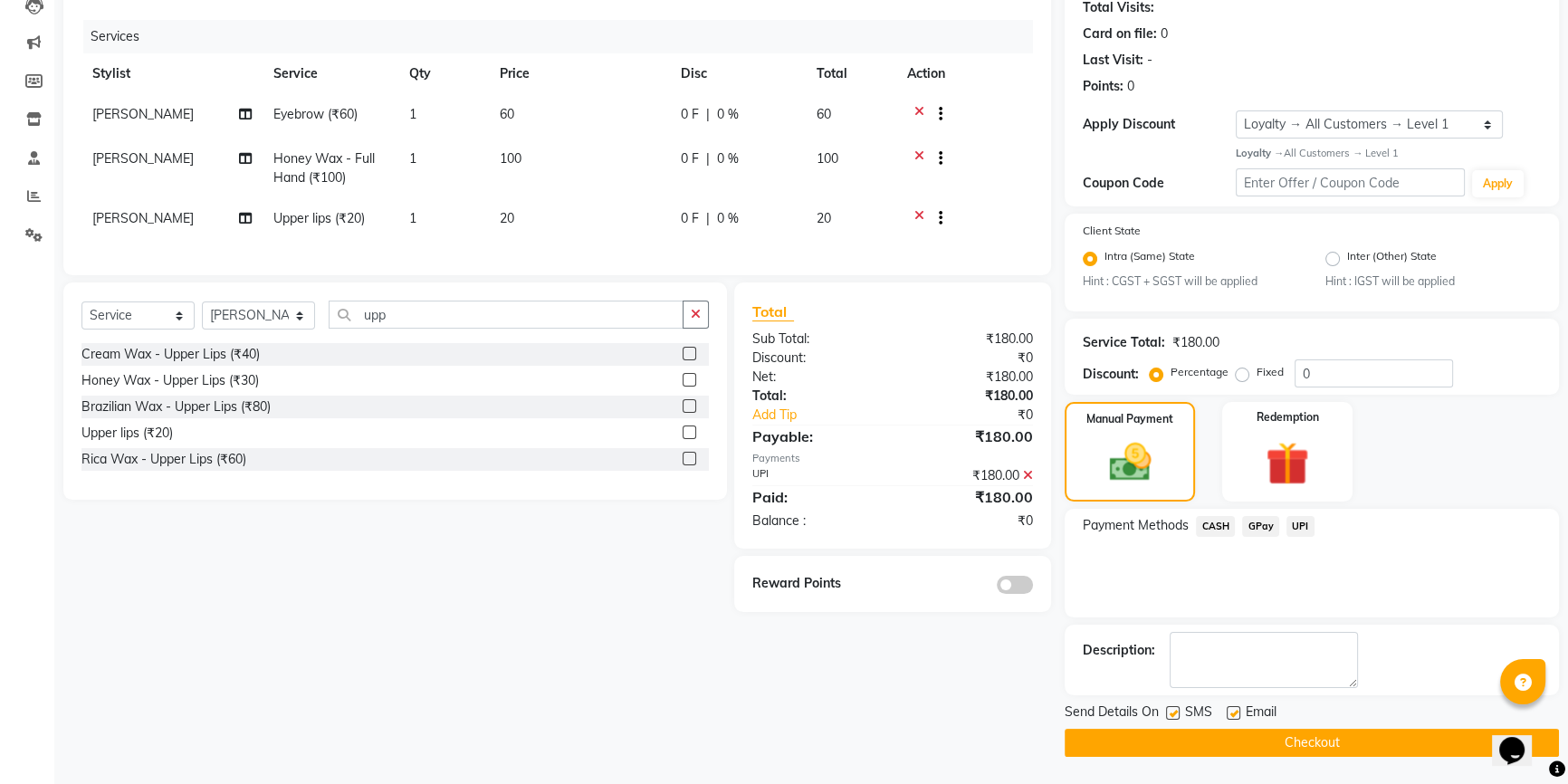
click at [1078, 746] on button "Checkout" at bounding box center [1311, 743] width 494 height 28
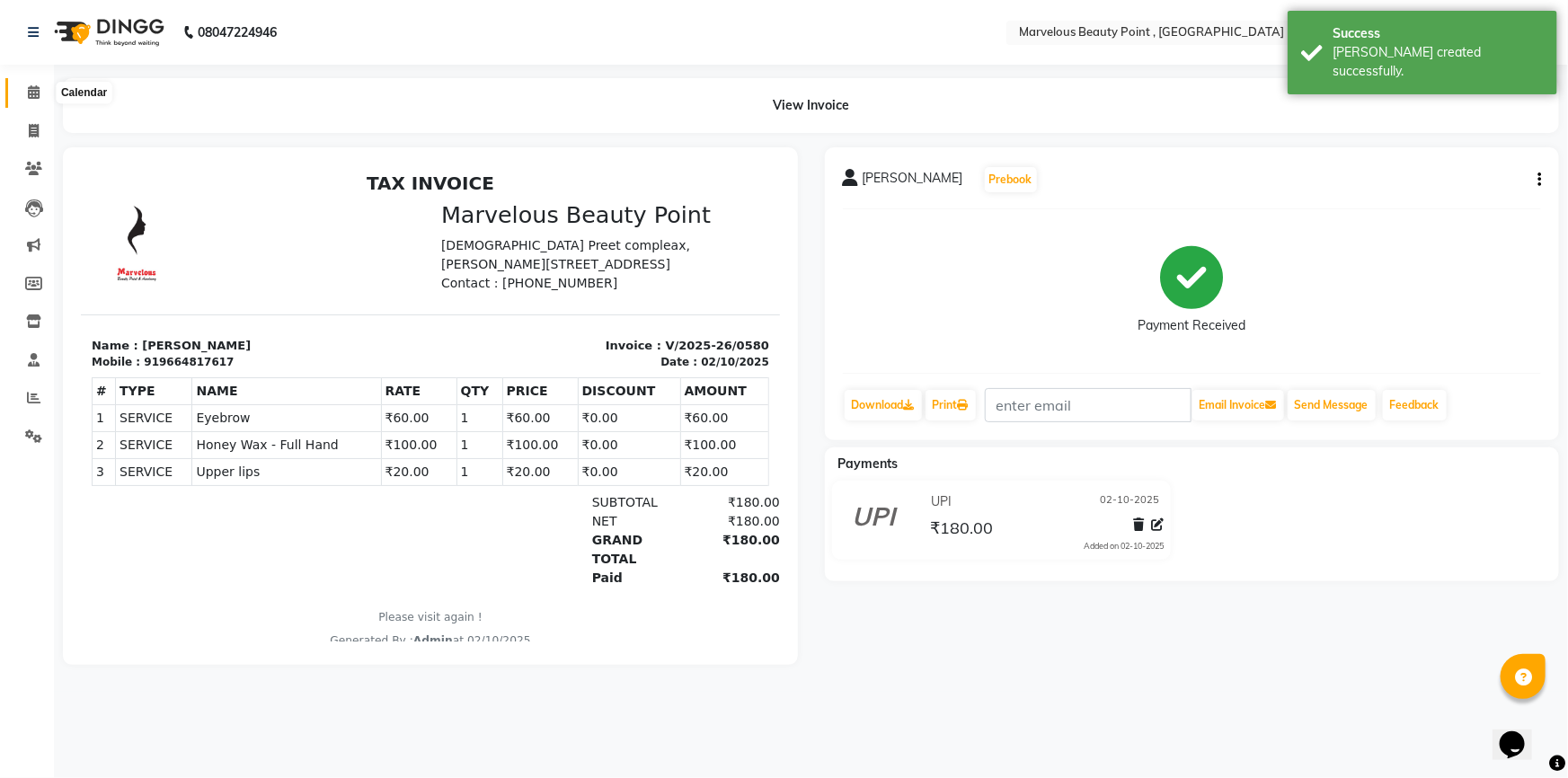
click at [27, 95] on span at bounding box center [34, 93] width 32 height 21
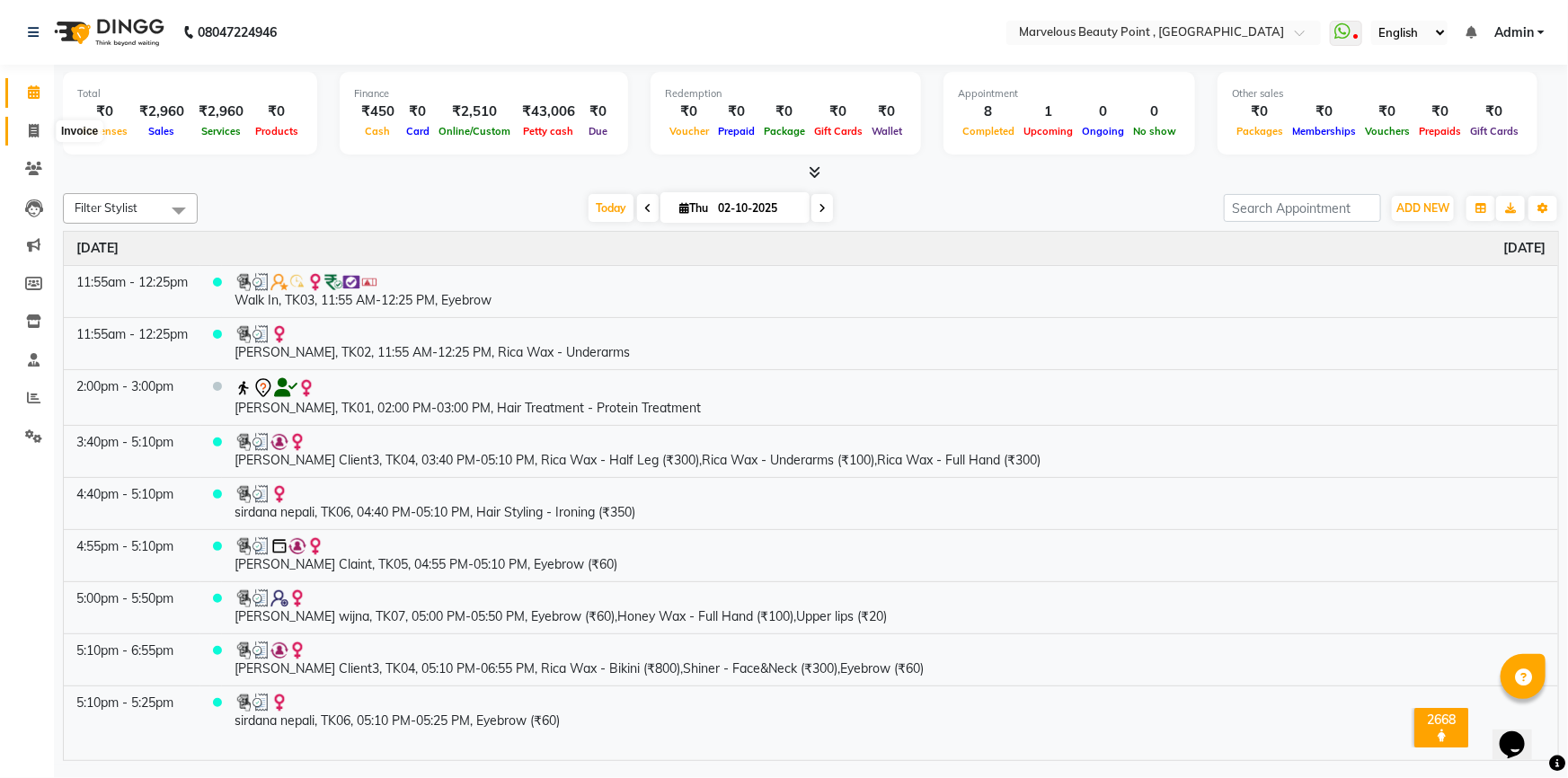
click at [29, 124] on icon at bounding box center [34, 131] width 10 height 13
select select "6391"
select select "service"
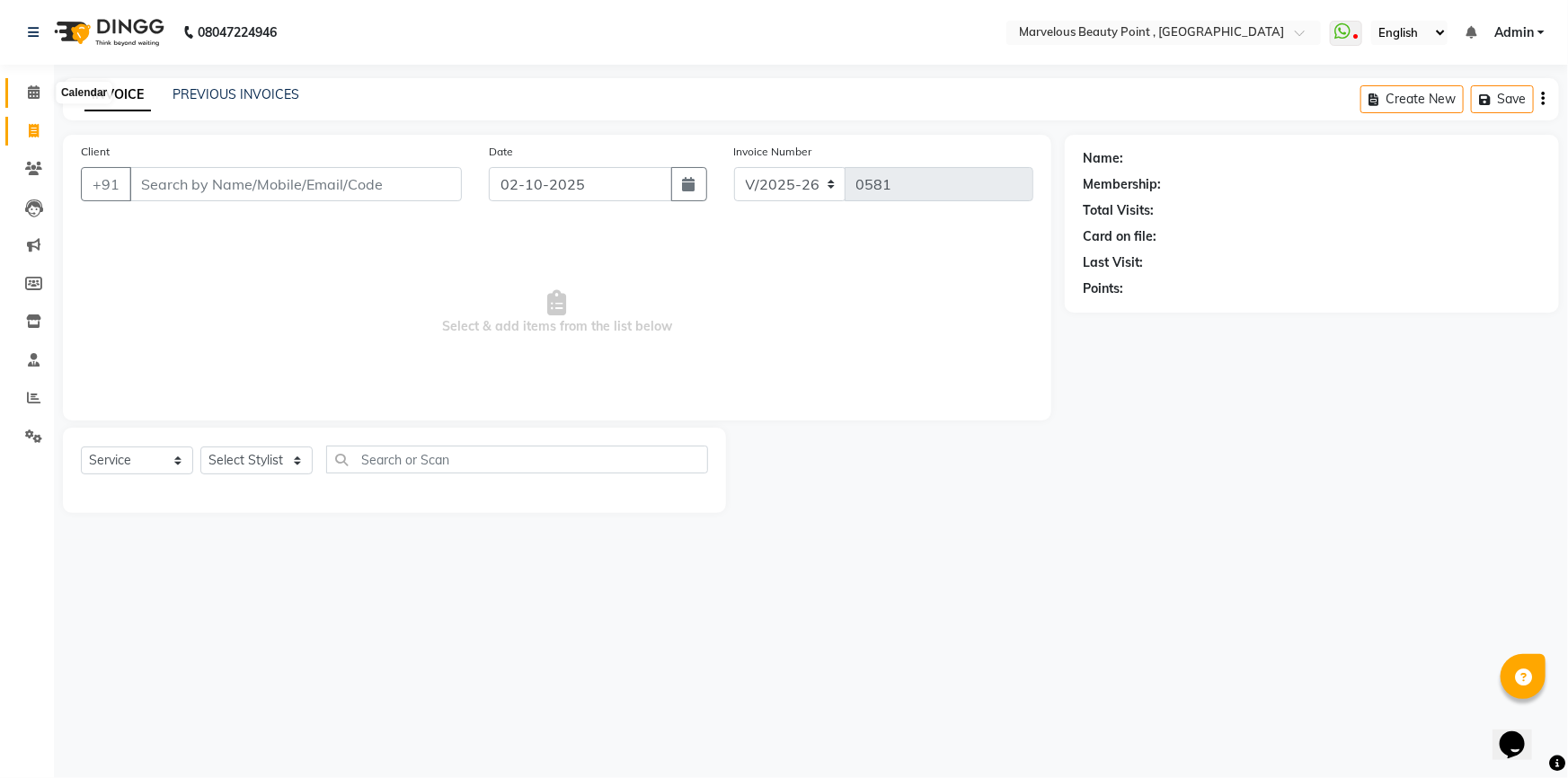
click at [33, 92] on icon at bounding box center [34, 92] width 11 height 13
